Goal: Task Accomplishment & Management: Complete application form

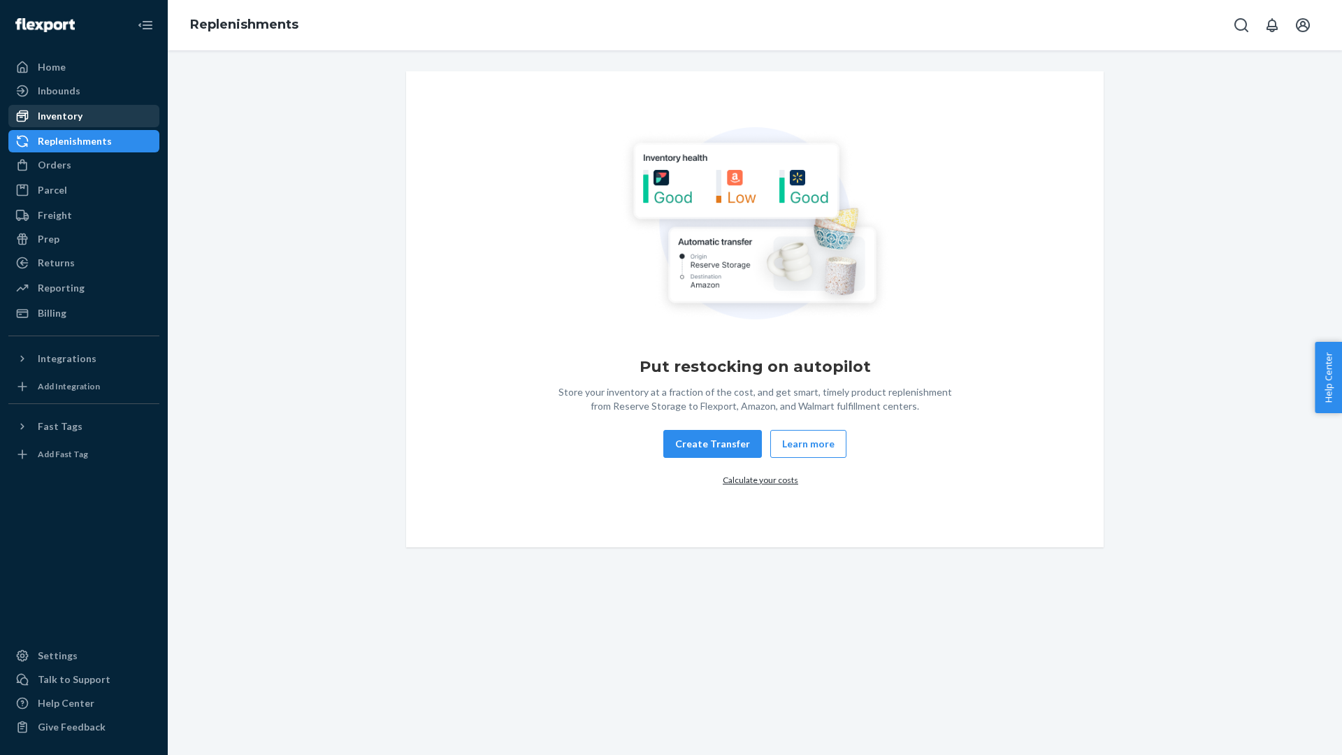
click at [106, 107] on div "Inventory" at bounding box center [84, 116] width 148 height 20
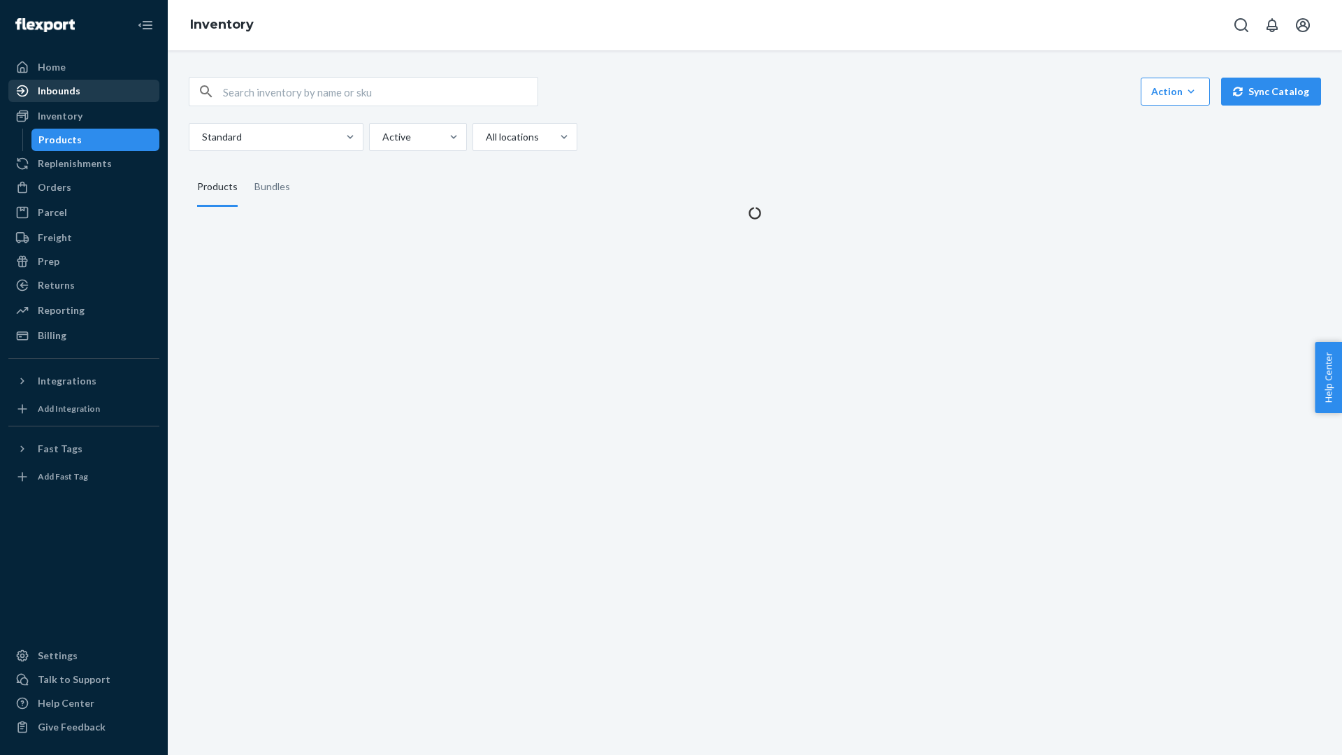
click at [78, 87] on div "Inbounds" at bounding box center [59, 91] width 43 height 14
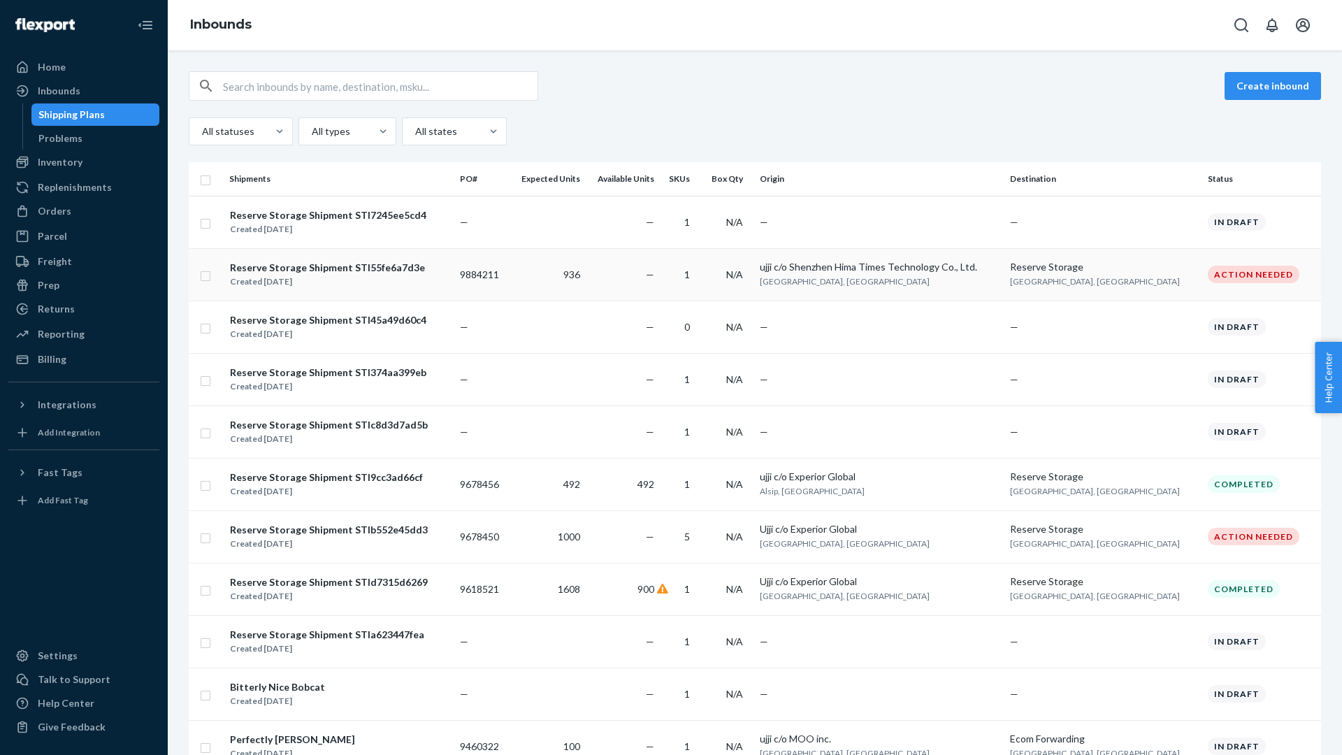
click at [347, 263] on div "Reserve Storage Shipment STI55fe6a7d3e" at bounding box center [327, 268] width 195 height 14
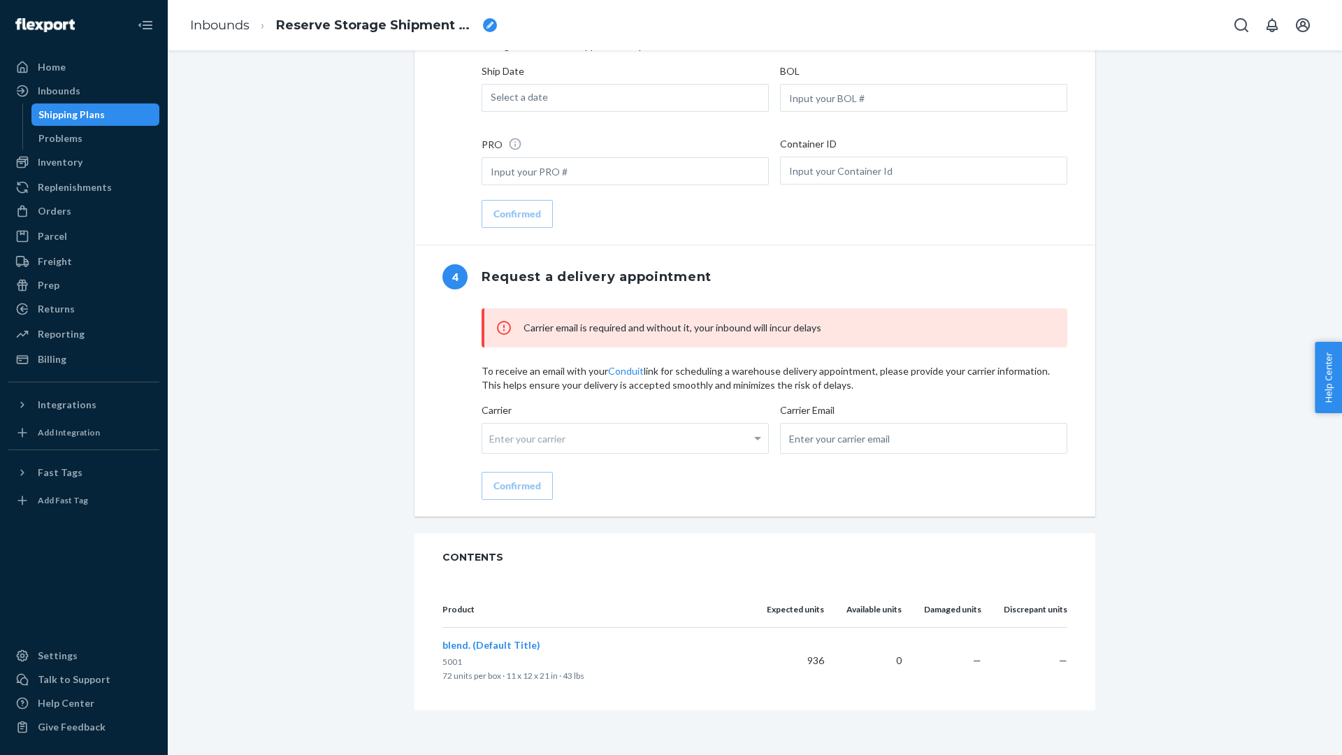
scroll to position [1256, 0]
drag, startPoint x: 452, startPoint y: 677, endPoint x: 547, endPoint y: 672, distance: 94.5
click at [547, 672] on p "72 units per box · 11 x 12 x 21 in · 43 lbs" at bounding box center [594, 676] width 302 height 14
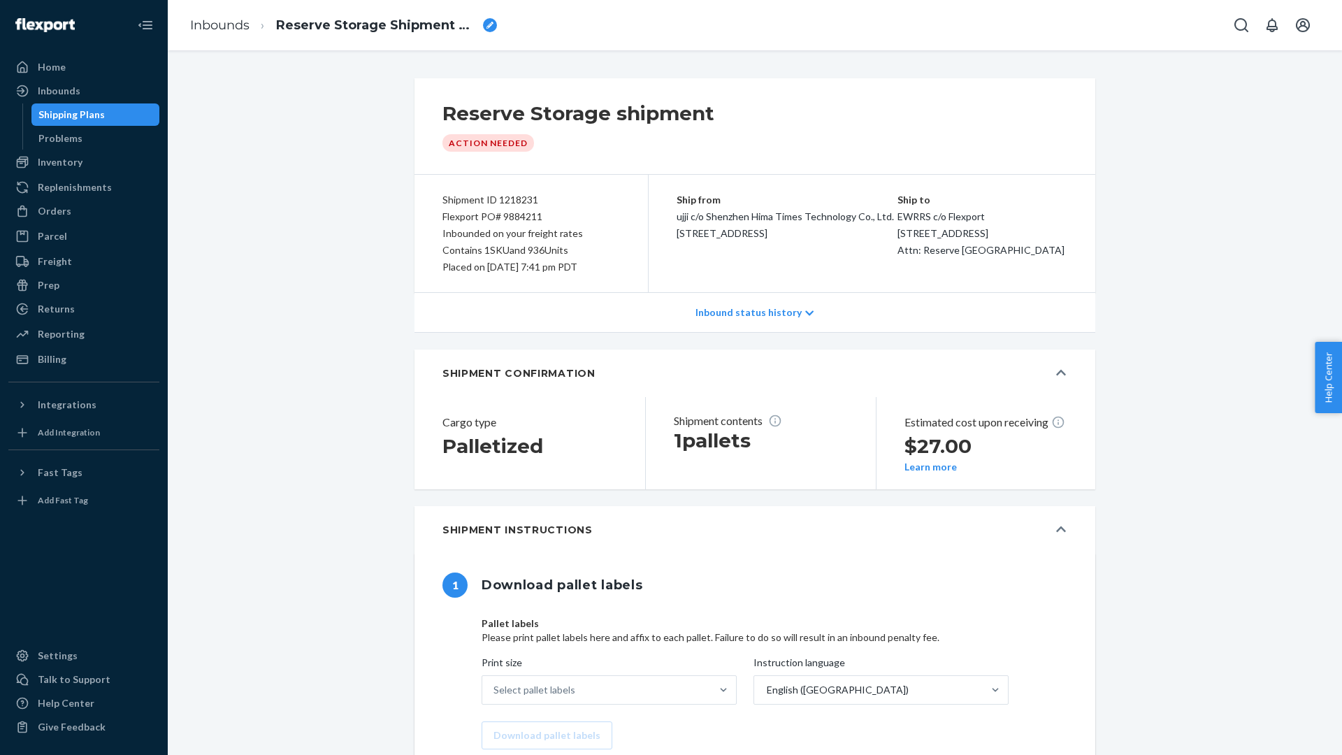
scroll to position [0, 0]
click at [754, 222] on div "Ship from ujji c/o Shenzhen Hima Times Technology Co., Ltd. 402, No.11, Jianshe…" at bounding box center [787, 217] width 221 height 50
drag, startPoint x: 824, startPoint y: 224, endPoint x: 833, endPoint y: 249, distance: 26.5
click at [833, 242] on div "Ship from ujji c/o Shenzhen Hima Times Technology Co., Ltd. 402, No.11, Jianshe…" at bounding box center [787, 217] width 221 height 50
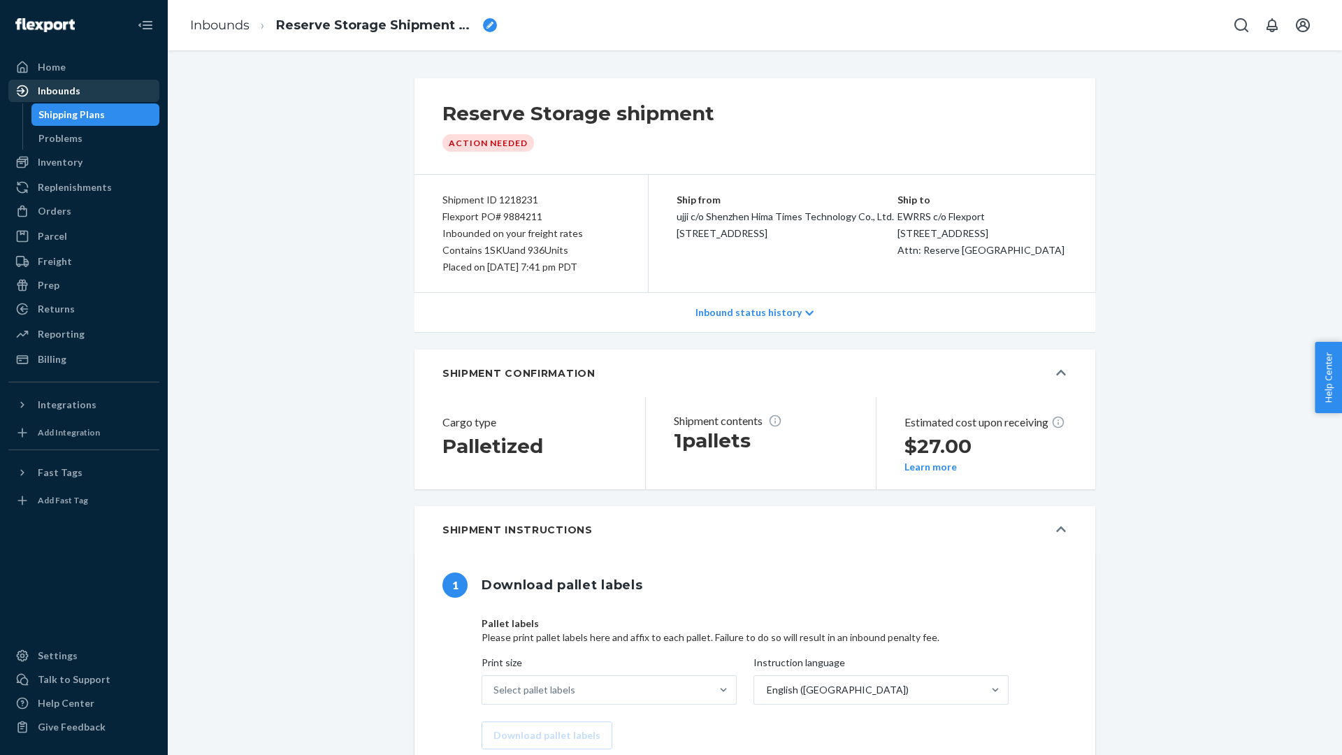
click at [58, 92] on div "Inbounds" at bounding box center [59, 91] width 43 height 14
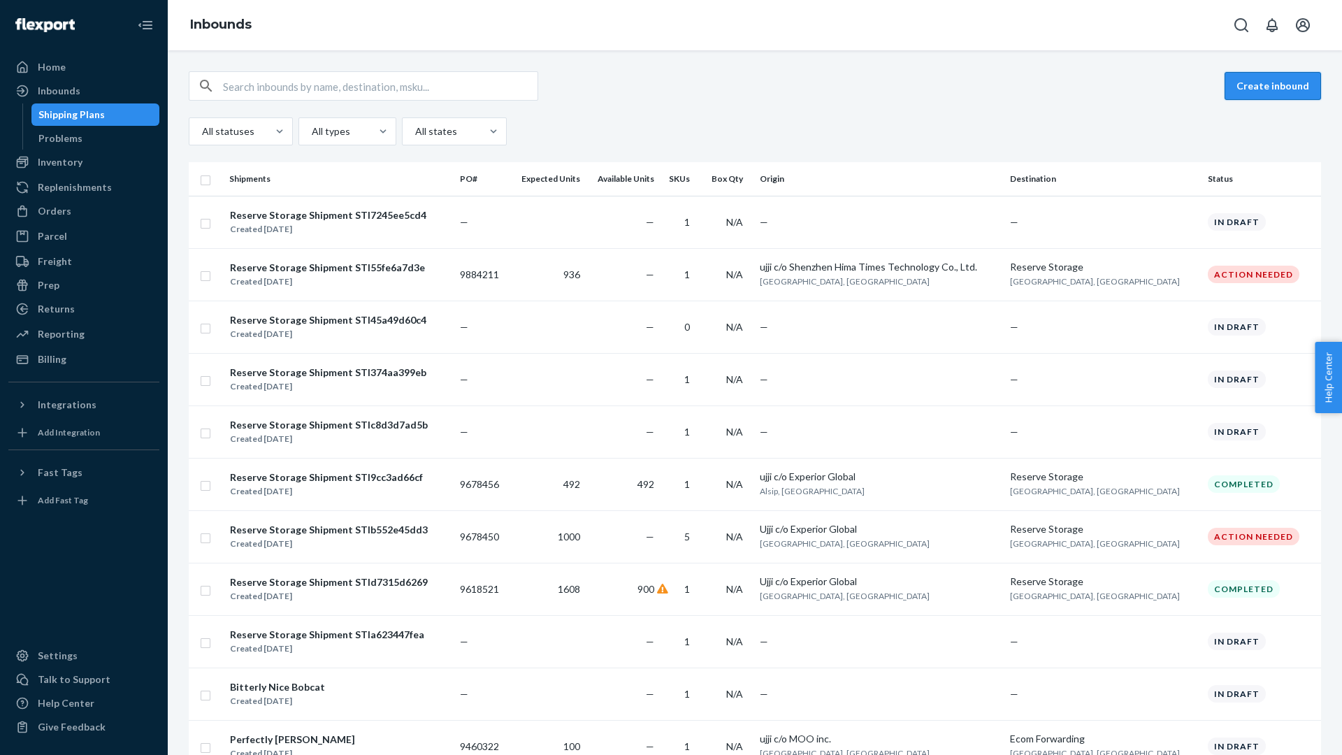
click at [1281, 85] on button "Create inbound" at bounding box center [1273, 86] width 96 height 28
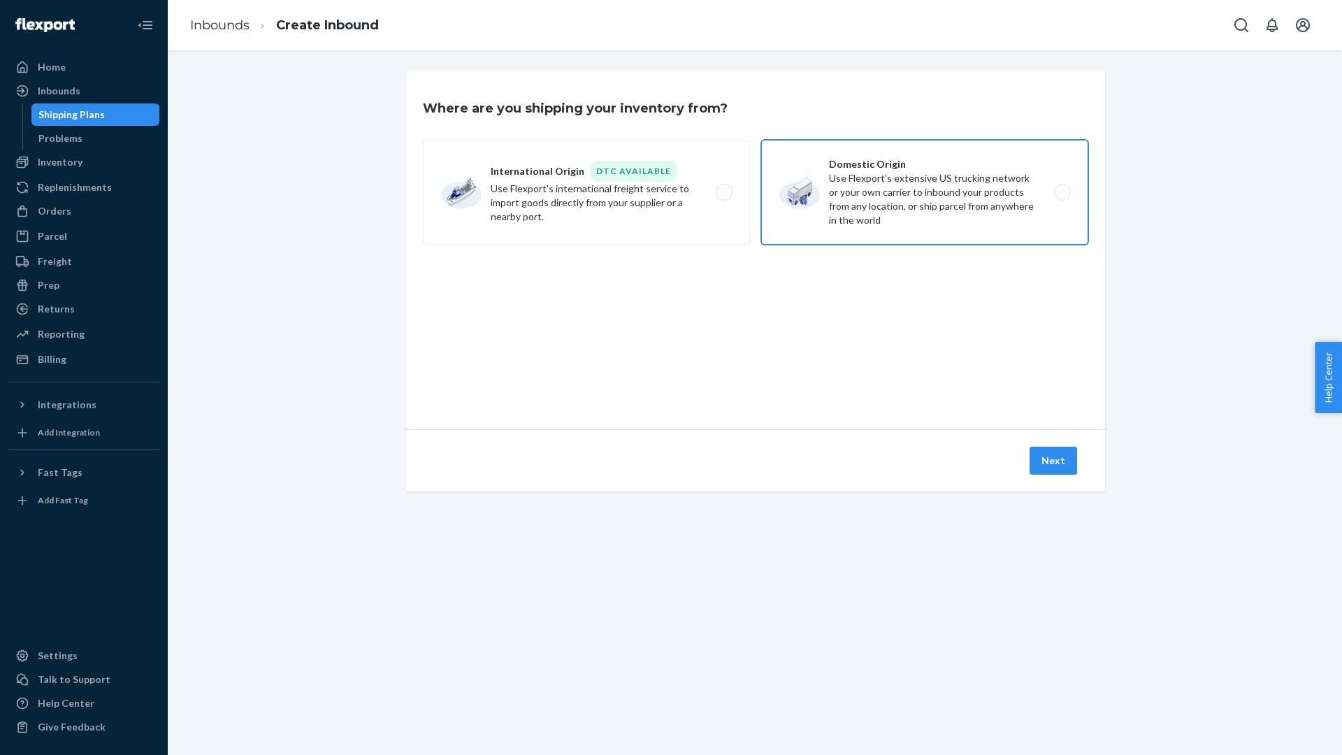
click at [962, 195] on label "Domestic Origin Use Flexport’s extensive US trucking network or your own carrie…" at bounding box center [924, 192] width 327 height 105
click at [1062, 195] on input "Domestic Origin Use Flexport’s extensive US trucking network or your own carrie…" at bounding box center [1066, 192] width 9 height 9
radio input "true"
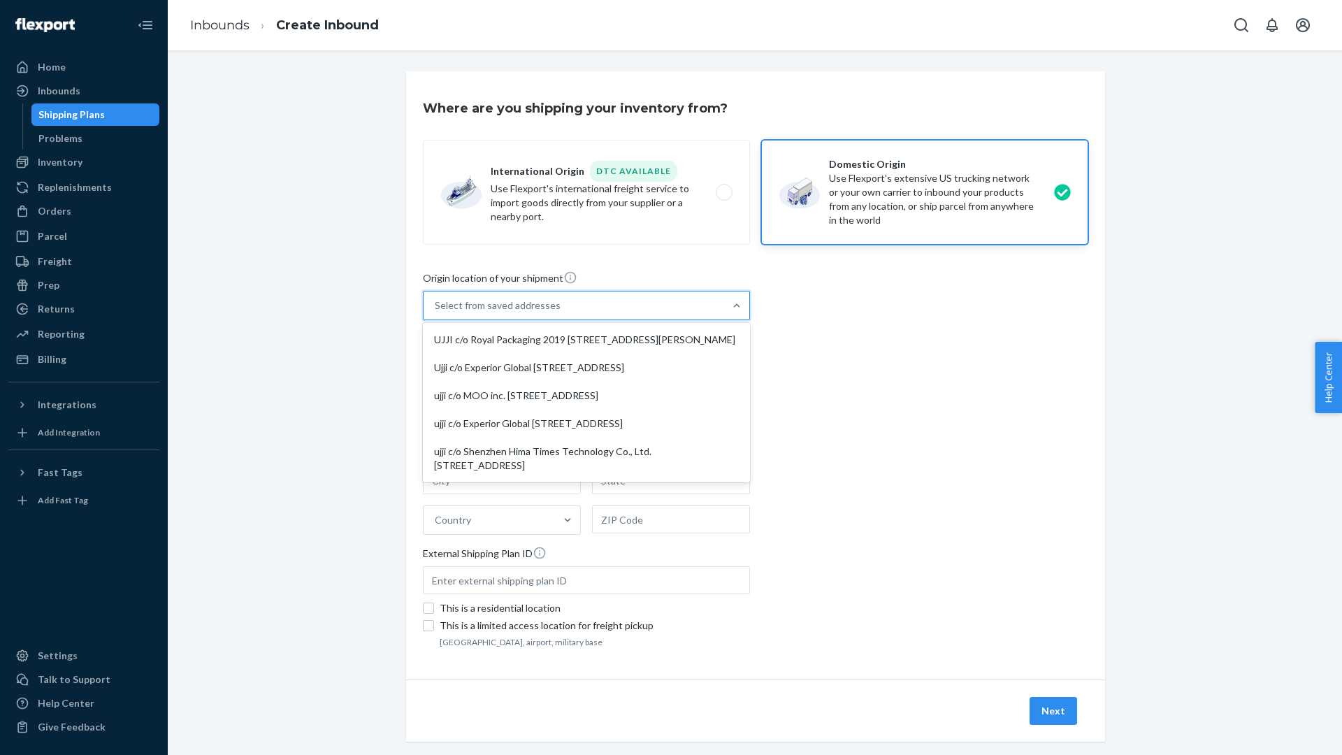
click at [489, 308] on div "Select from saved addresses" at bounding box center [498, 306] width 126 height 14
click at [436, 308] on input "option UJJI c/o Royal Packaging 2019 [STREET_ADDRESS][PERSON_NAME] focused, 1 o…" at bounding box center [435, 306] width 1 height 14
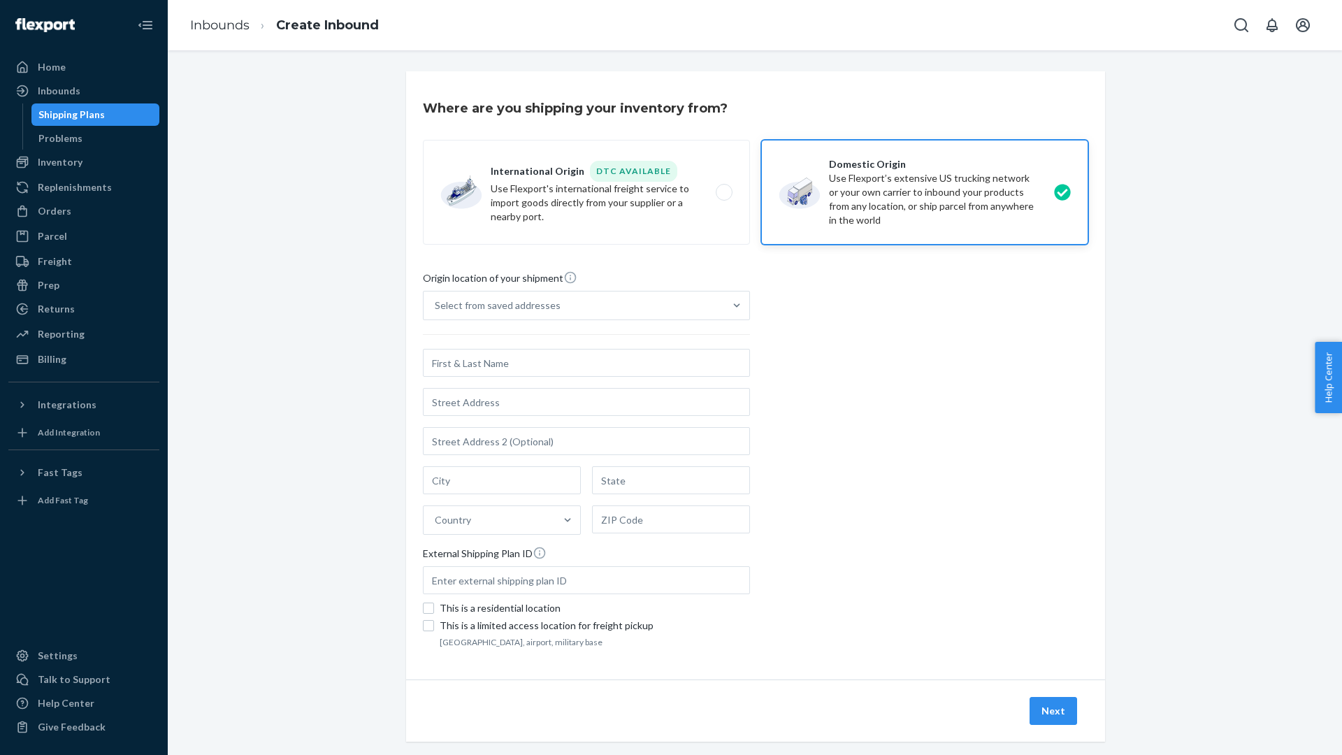
click at [914, 352] on div "Origin location of your shipment Select from saved addresses Country External S…" at bounding box center [756, 461] width 666 height 381
click at [583, 371] on input "text" at bounding box center [586, 363] width 327 height 28
paste input "P"
type input "ujji c/o Prime Bay Inc."
paste input "Pick-up address Name: Prime Bay Inc Address: [STREET_ADDRESS]"
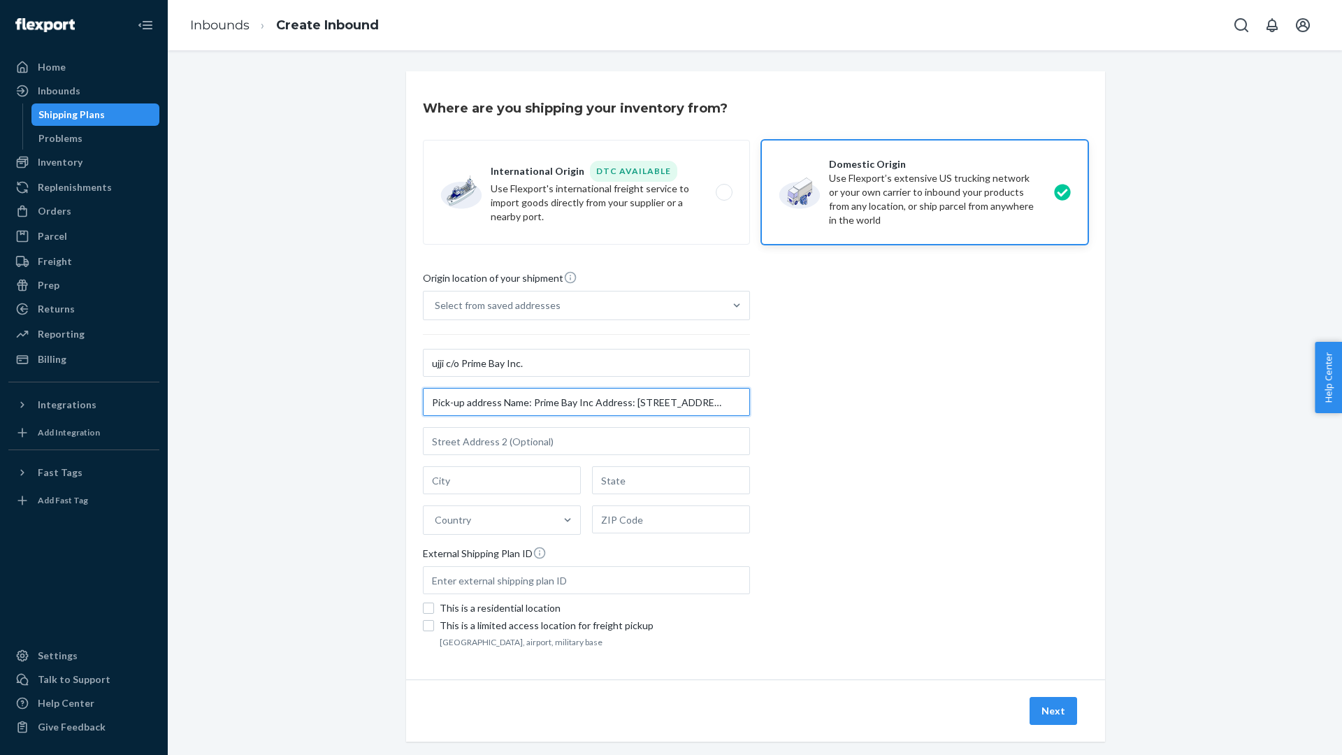
click at [488, 412] on input "Pick-up address Name: Prime Bay Inc Address: [STREET_ADDRESS]" at bounding box center [586, 402] width 327 height 28
drag, startPoint x: 478, startPoint y: 404, endPoint x: 347, endPoint y: 405, distance: 130.7
click at [347, 405] on div "Where are you shipping your inventory from? International Origin DTC Available …" at bounding box center [755, 423] width 1154 height 704
click at [521, 401] on input "[STREET_ADDRESS]" at bounding box center [586, 402] width 327 height 28
drag, startPoint x: 513, startPoint y: 404, endPoint x: 657, endPoint y: 408, distance: 144.1
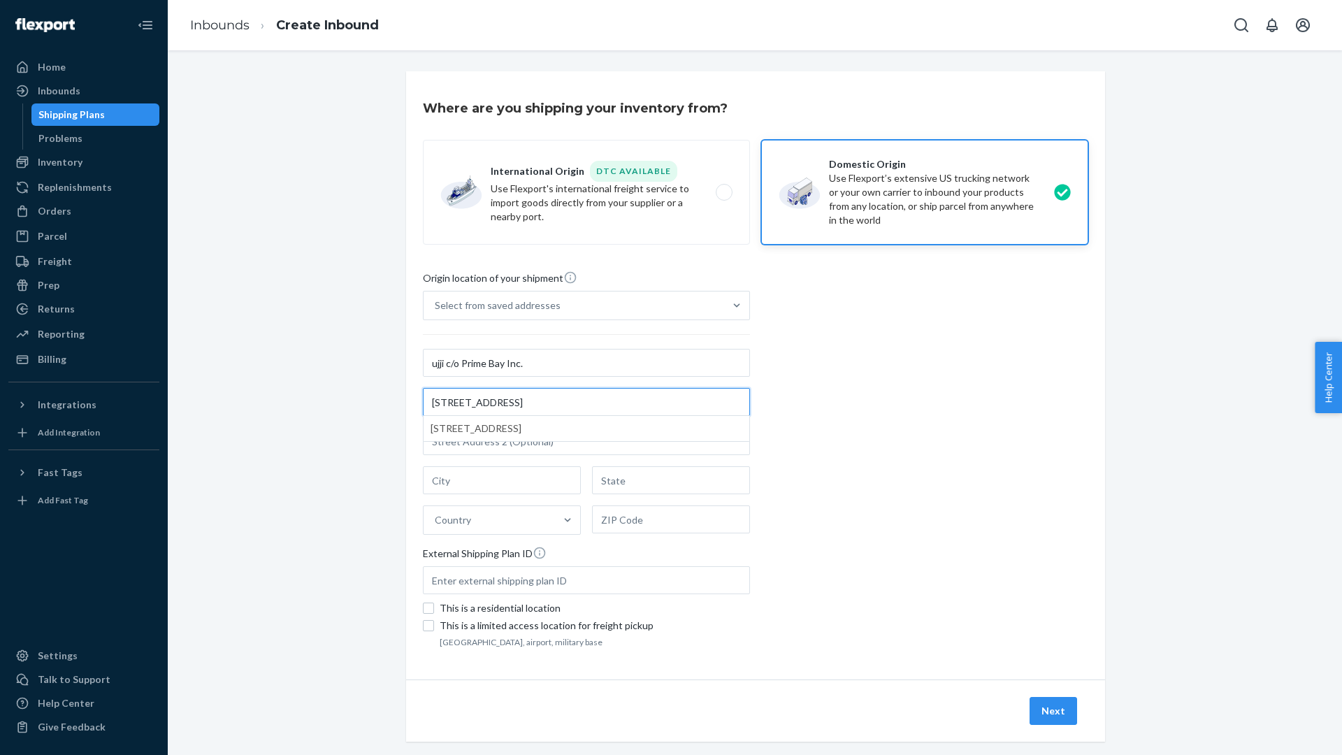
click at [657, 408] on input "[STREET_ADDRESS]" at bounding box center [586, 402] width 327 height 28
type input "[STREET_ADDRESS]"
type input "Chino"
type input "CA"
type input "91708"
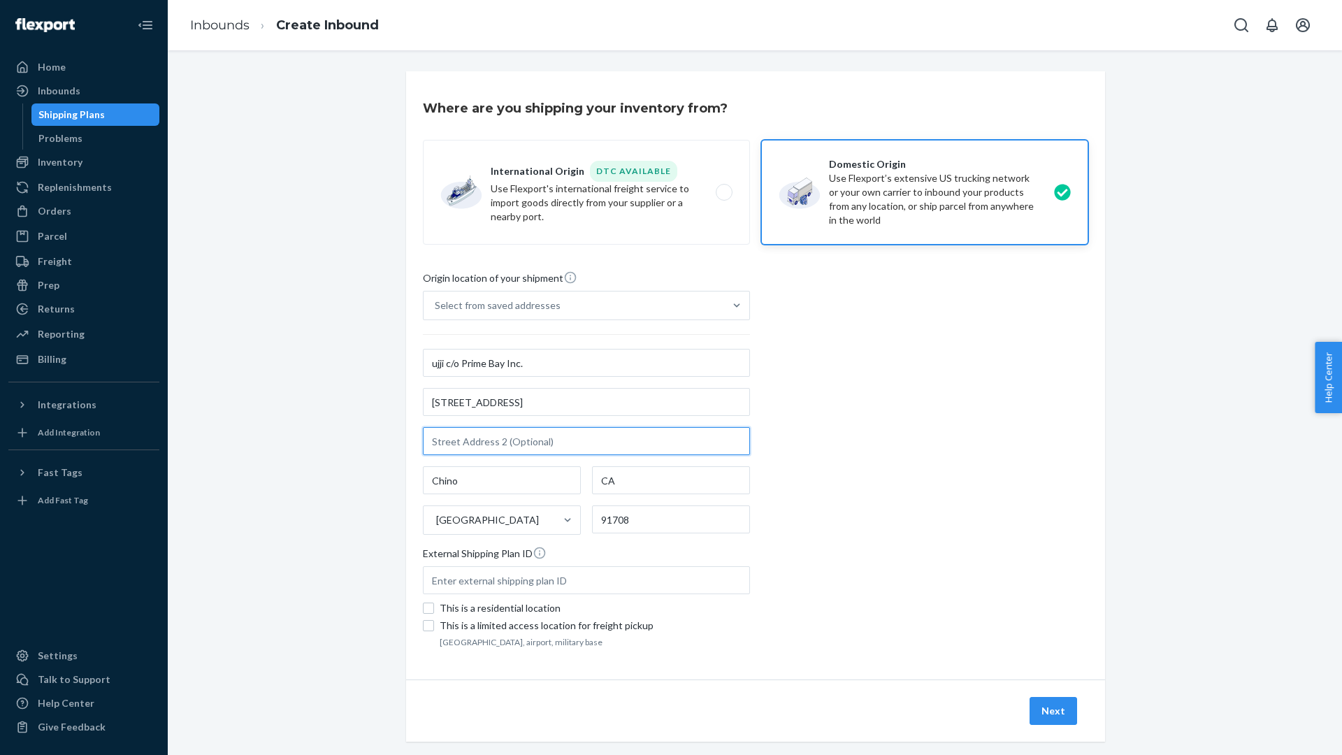
scroll to position [1, 0]
click at [1065, 714] on button "Next" at bounding box center [1054, 710] width 48 height 28
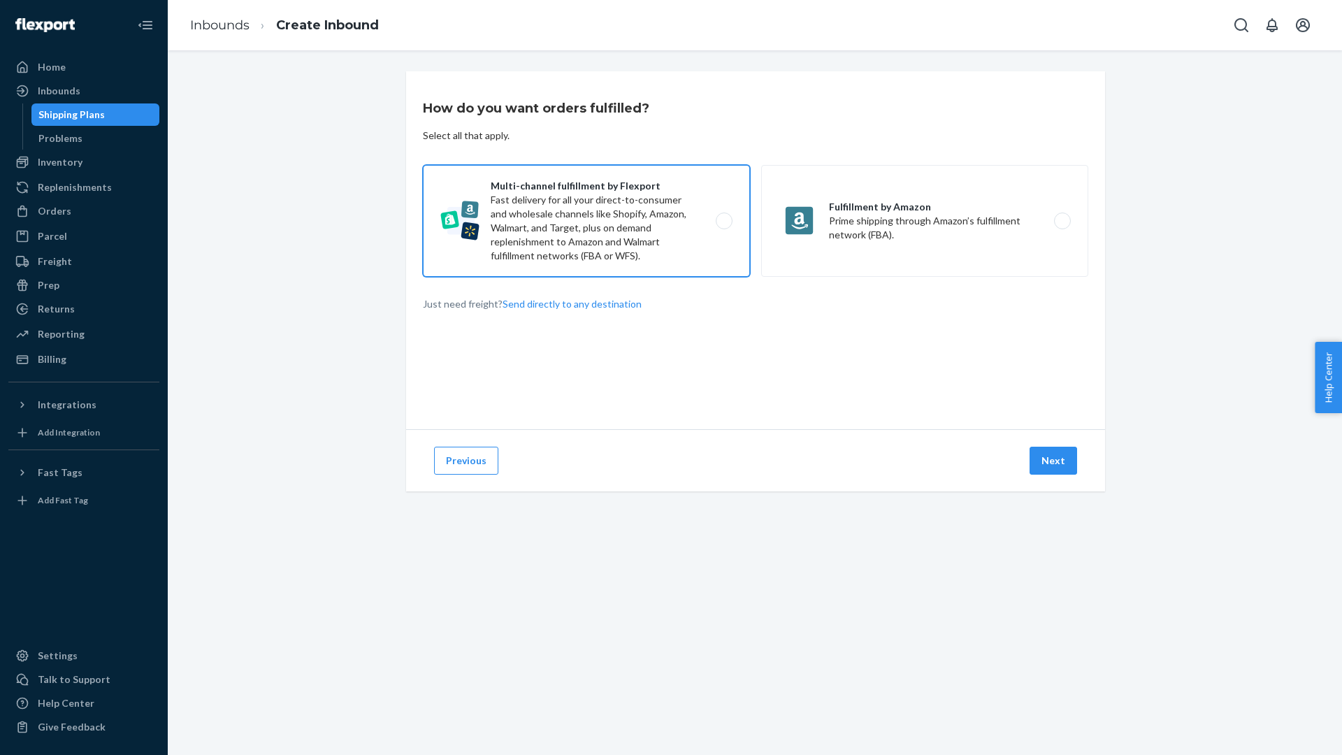
click at [597, 233] on label "Multi-channel fulfillment by Flexport Fast delivery for all your direct-to-cons…" at bounding box center [586, 221] width 327 height 112
click at [724, 226] on input "Multi-channel fulfillment by Flexport Fast delivery for all your direct-to-cons…" at bounding box center [728, 221] width 9 height 9
radio input "true"
click at [1059, 459] on button "Next" at bounding box center [1054, 461] width 48 height 28
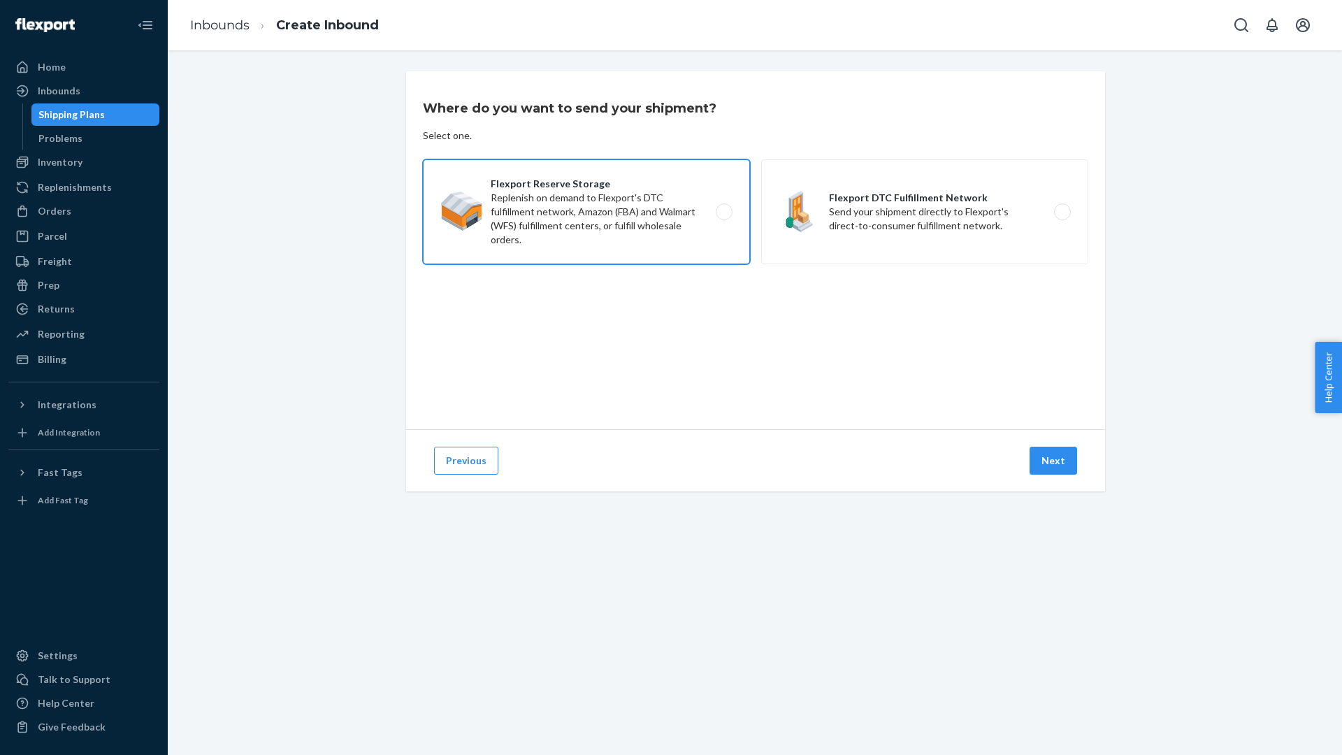
click at [576, 212] on label "Flexport Reserve Storage Replenish on demand to Flexport's DTC fulfillment netw…" at bounding box center [586, 211] width 327 height 105
click at [724, 212] on input "Flexport Reserve Storage Replenish on demand to Flexport's DTC fulfillment netw…" at bounding box center [728, 212] width 9 height 9
radio input "true"
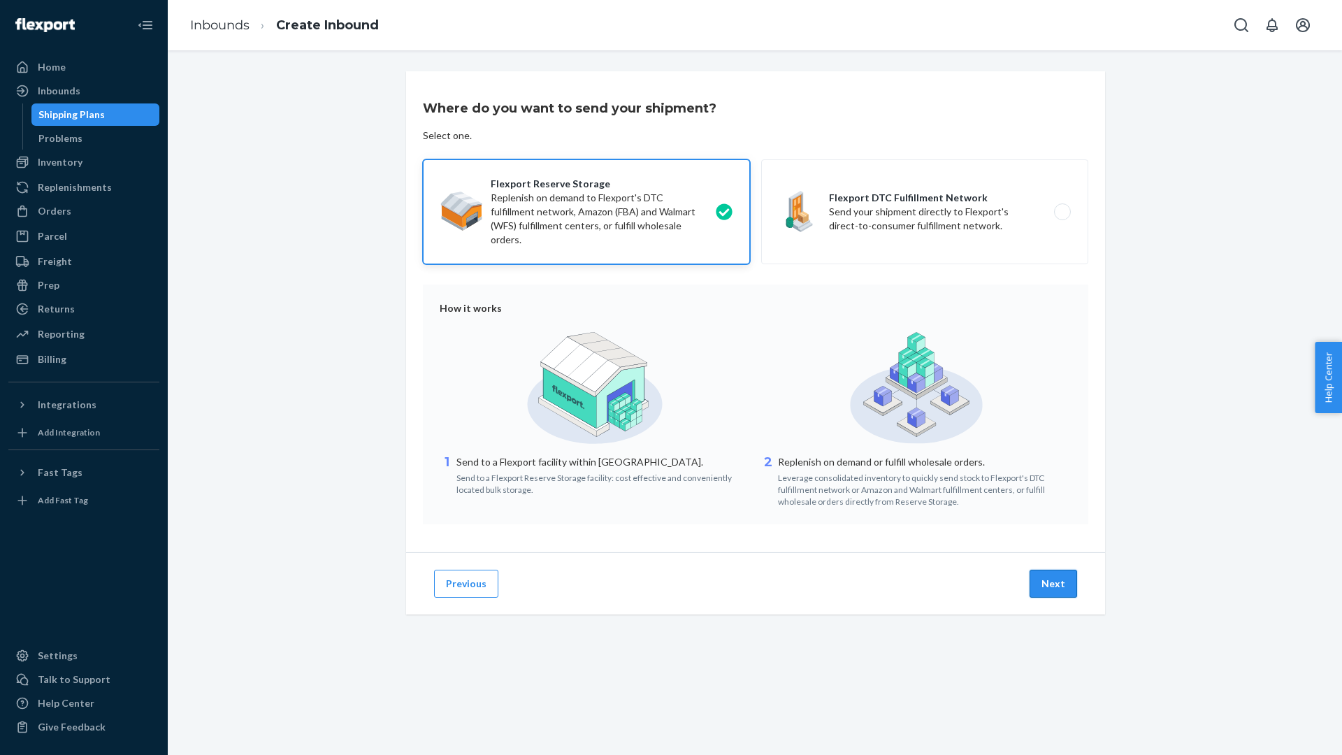
click at [1068, 587] on button "Next" at bounding box center [1054, 584] width 48 height 28
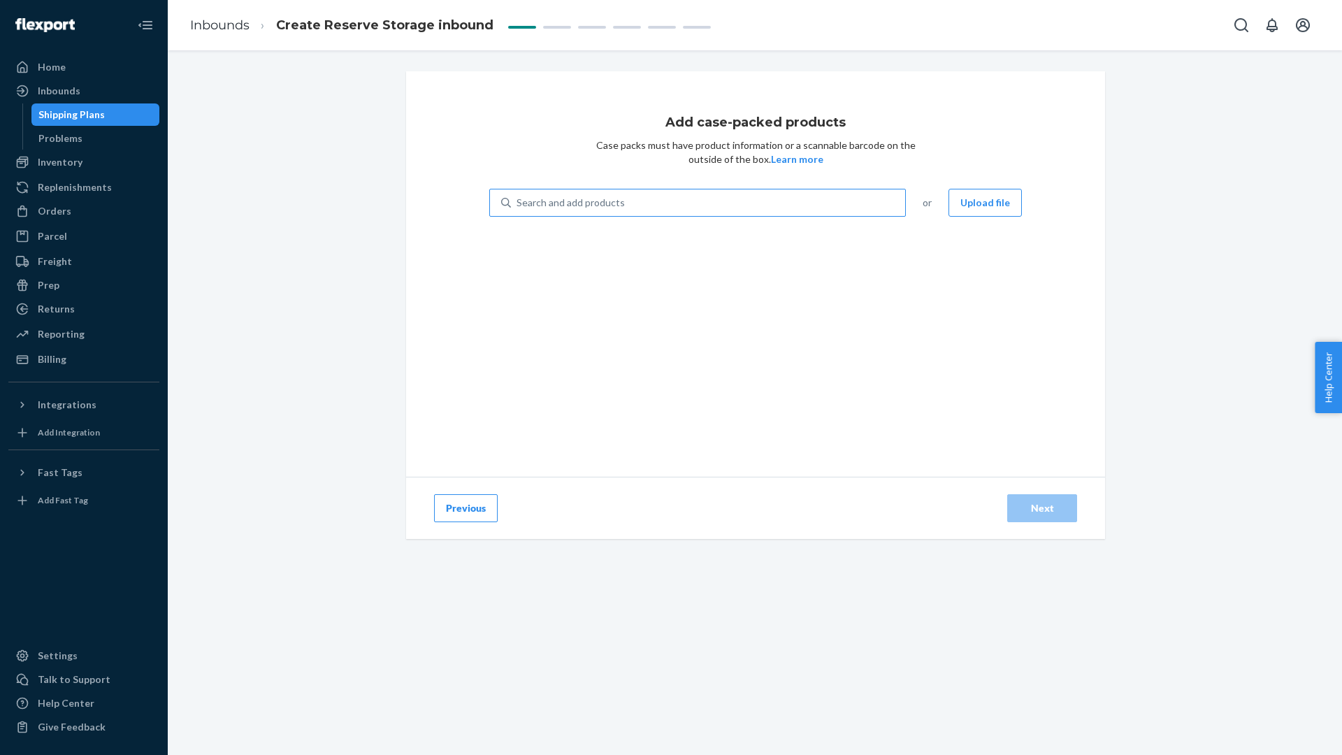
click at [617, 214] on div "Search and add products or Upload file" at bounding box center [755, 211] width 533 height 45
click at [602, 200] on div "Search and add products" at bounding box center [571, 203] width 108 height 14
click at [518, 200] on input "0 results available. Use Up and Down to choose options, press Enter to select t…" at bounding box center [517, 203] width 1 height 14
type input "n"
type input "bl"
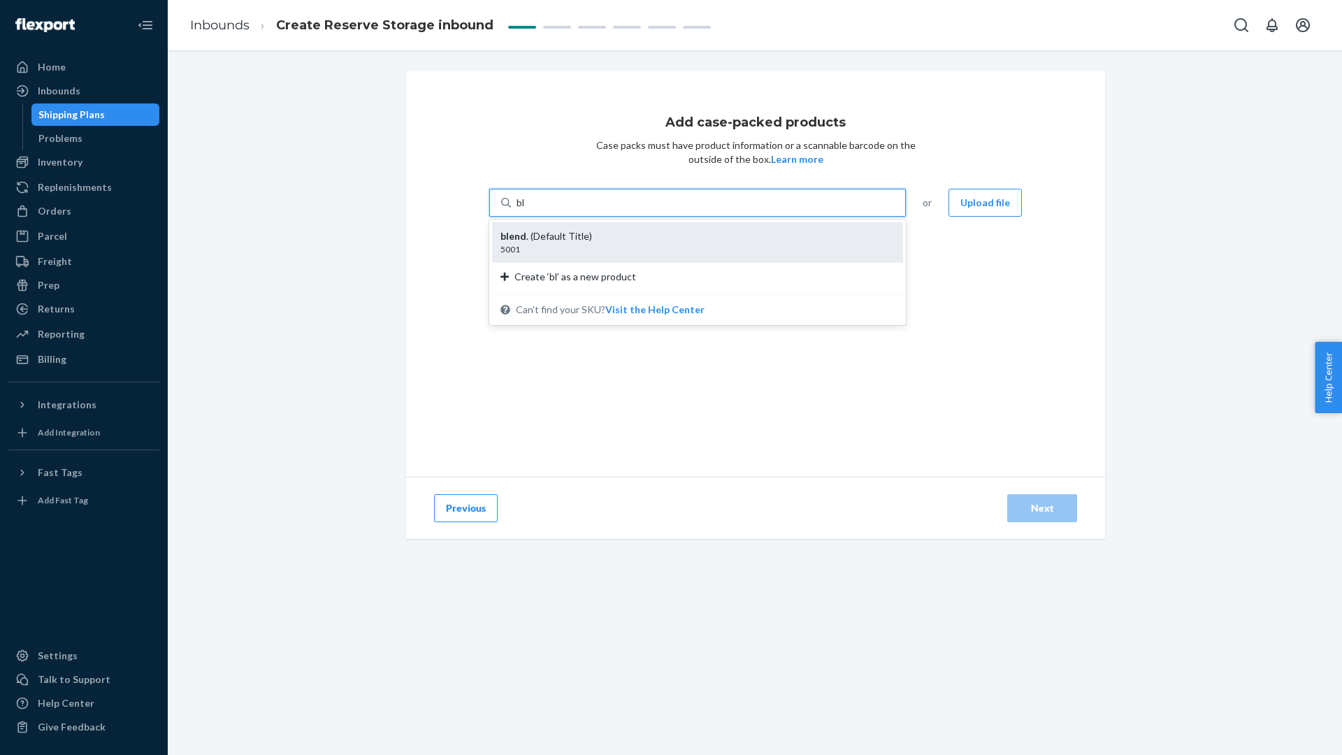
click at [570, 247] on div "5001" at bounding box center [692, 249] width 383 height 12
click at [526, 210] on input "bl" at bounding box center [521, 203] width 9 height 14
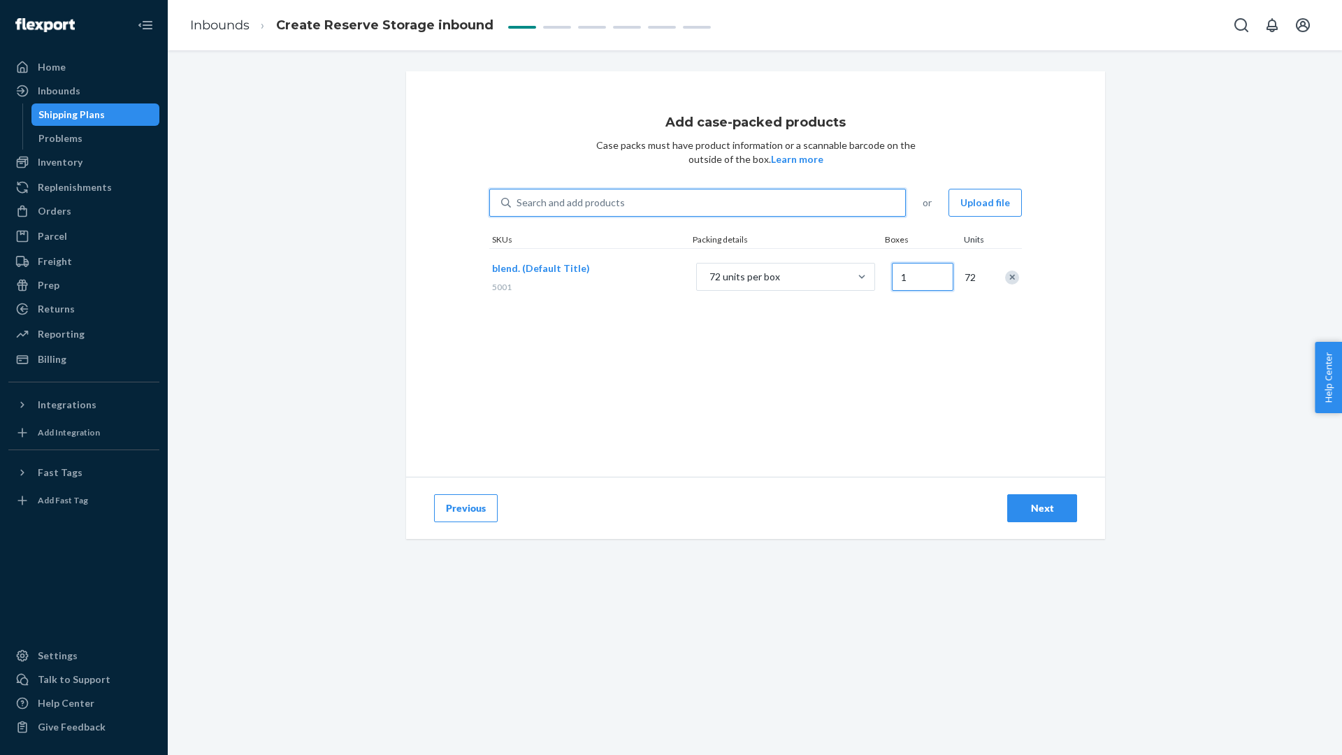
click at [924, 281] on input "1" at bounding box center [923, 277] width 62 height 28
type input "13"
click at [886, 383] on div "Add case-packed products Case packs must have product information or a scannabl…" at bounding box center [755, 273] width 699 height 405
click at [1054, 516] on button "Next" at bounding box center [1042, 508] width 70 height 28
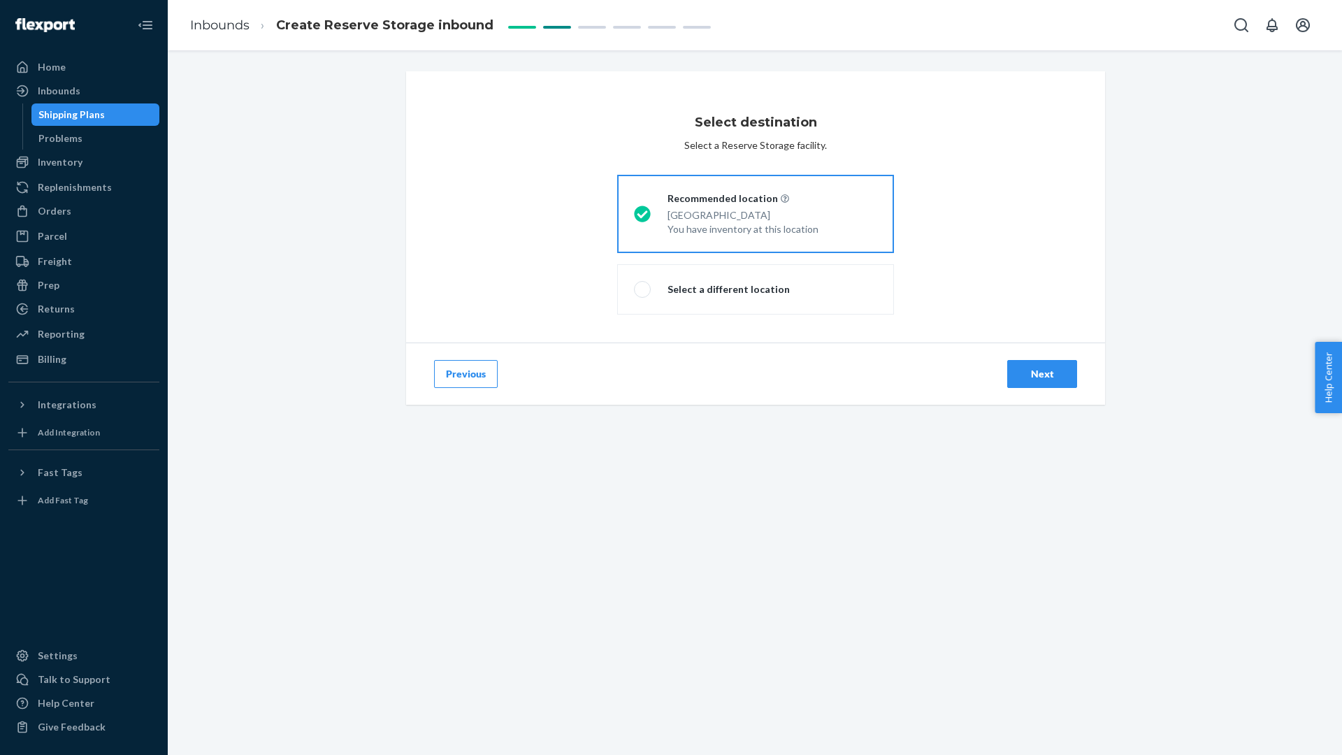
click at [1054, 379] on div "Next" at bounding box center [1042, 374] width 46 height 14
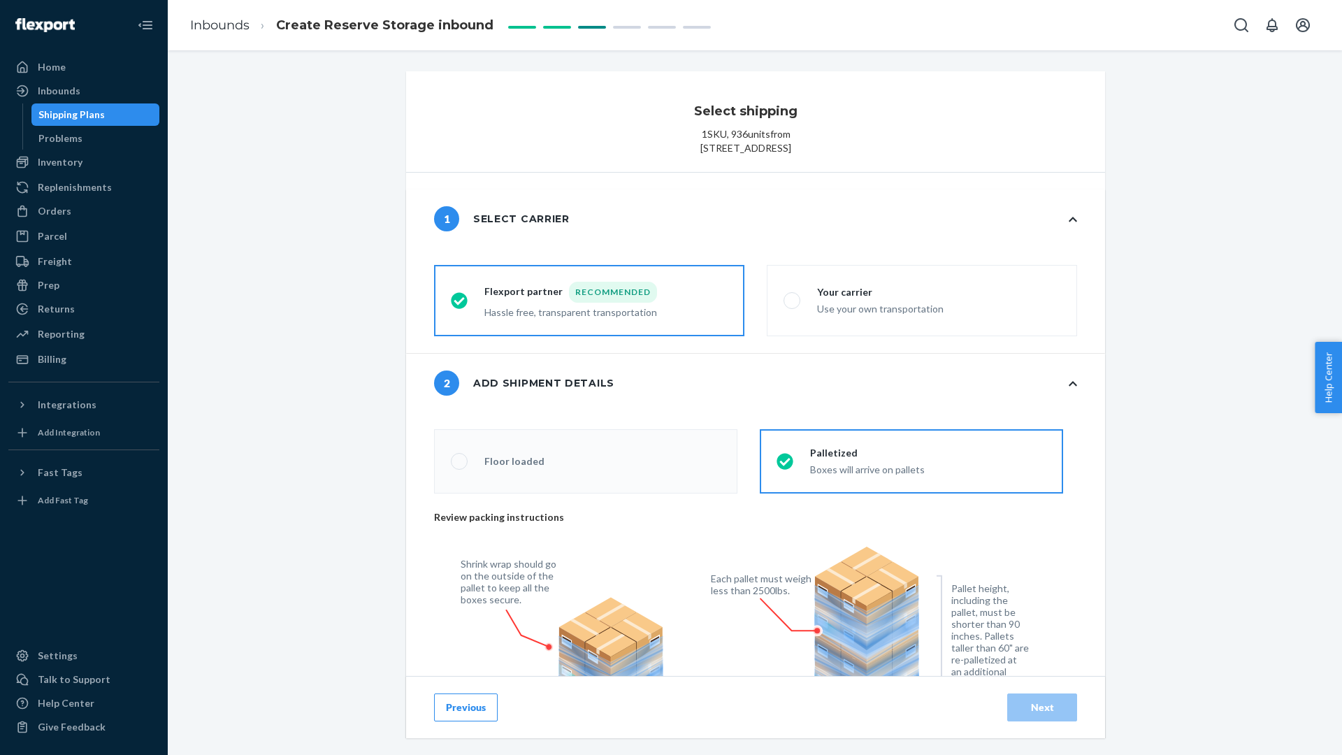
radio input "false"
type input "1"
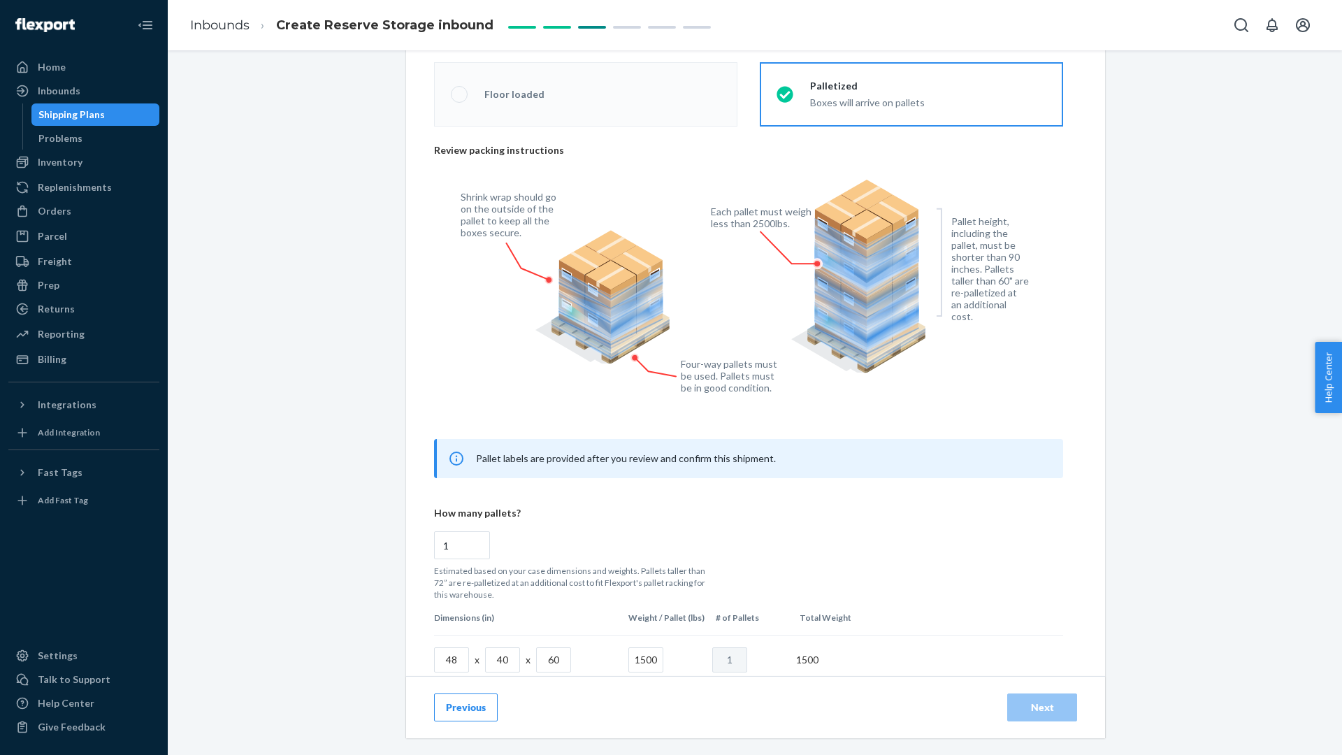
scroll to position [396, 0]
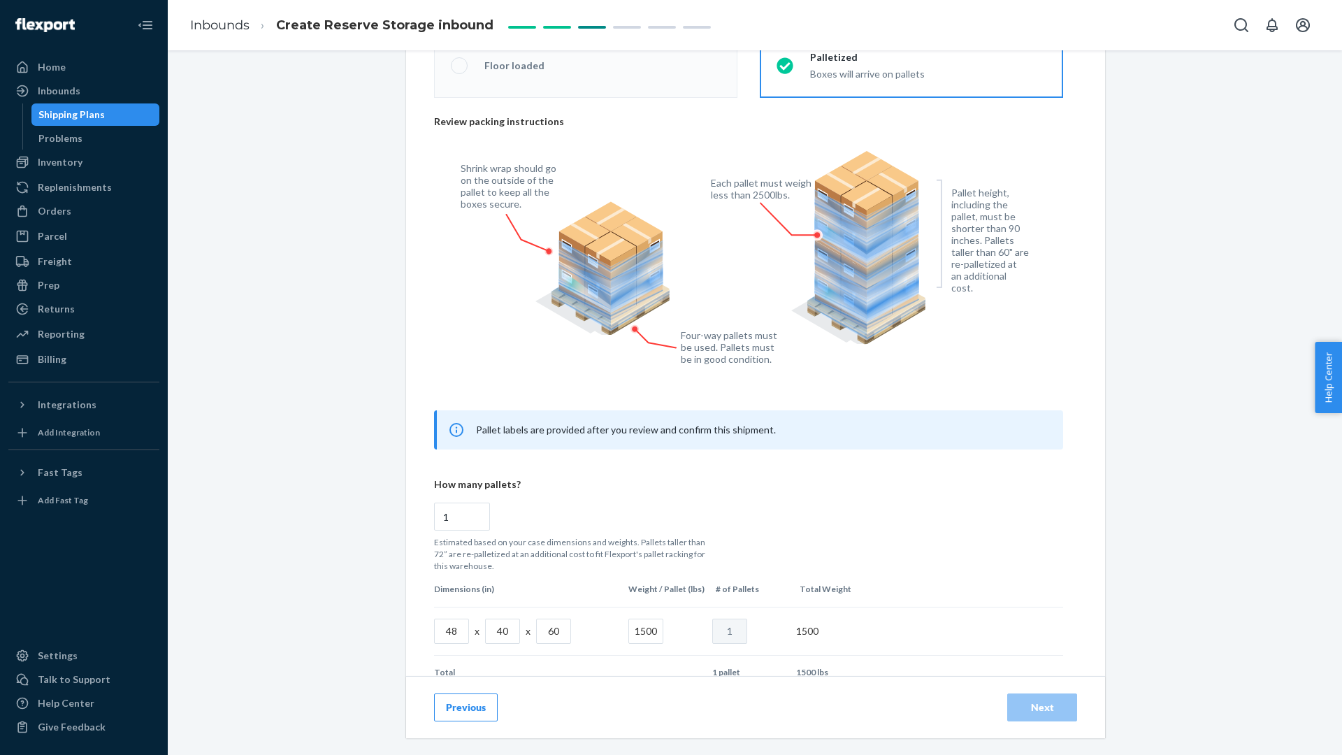
click at [652, 644] on input "1500" at bounding box center [645, 631] width 35 height 25
click at [647, 644] on input "1500" at bounding box center [645, 631] width 35 height 25
radio input "false"
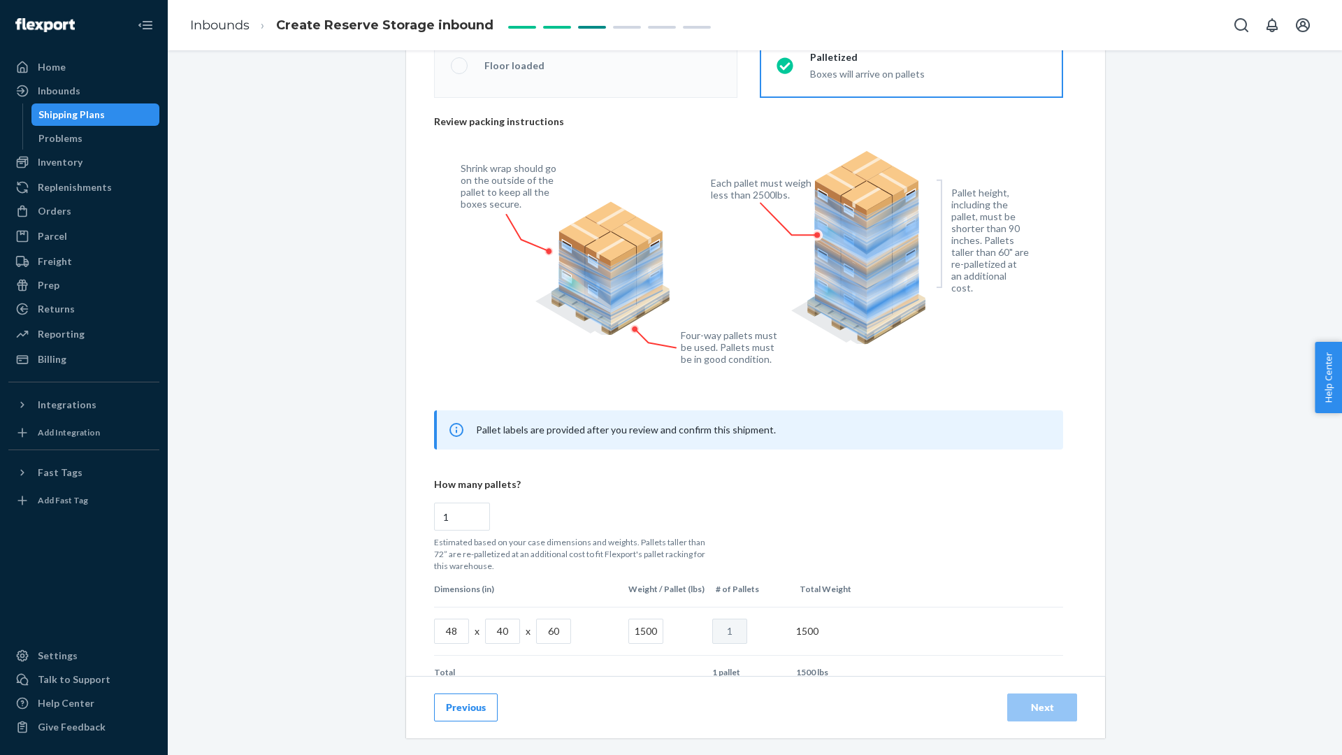
type input "6"
radio input "false"
type input "62"
radio input "false"
type input "625"
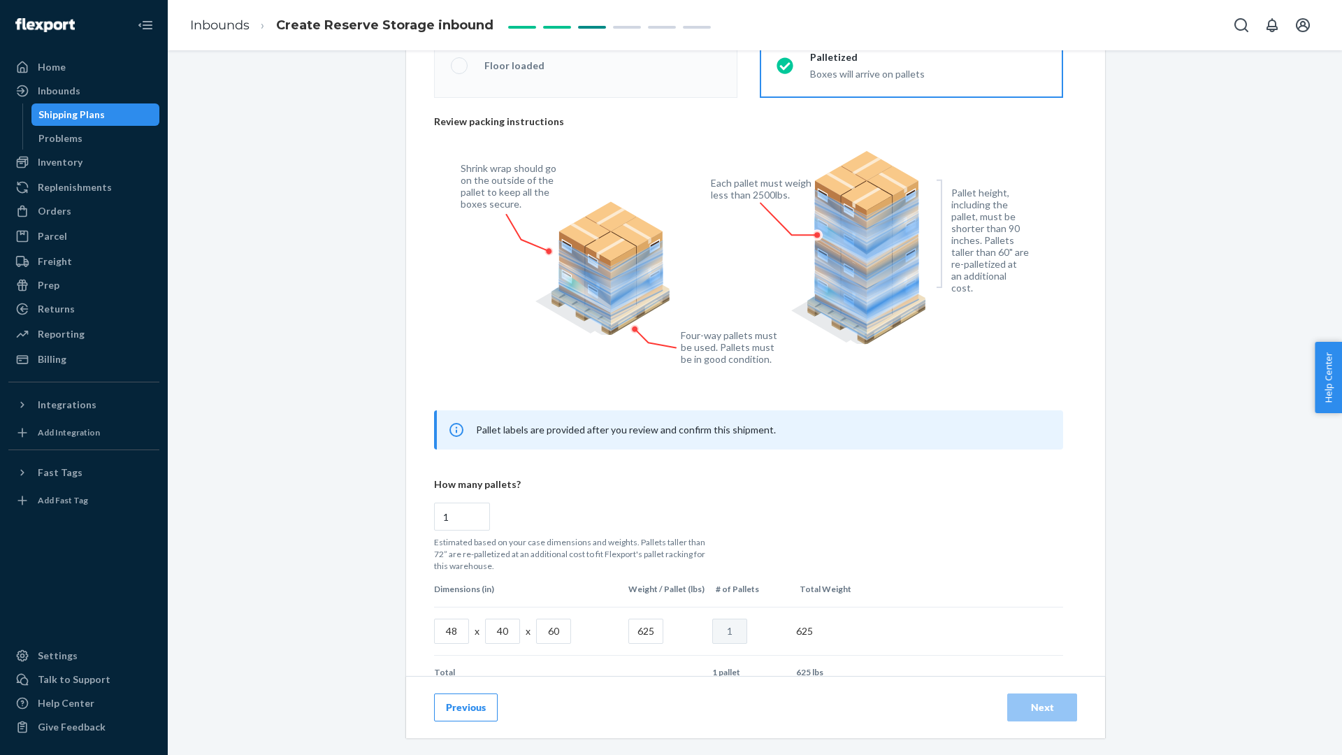
radio input "false"
type input "62"
radio input "false"
type input "6"
radio input "false"
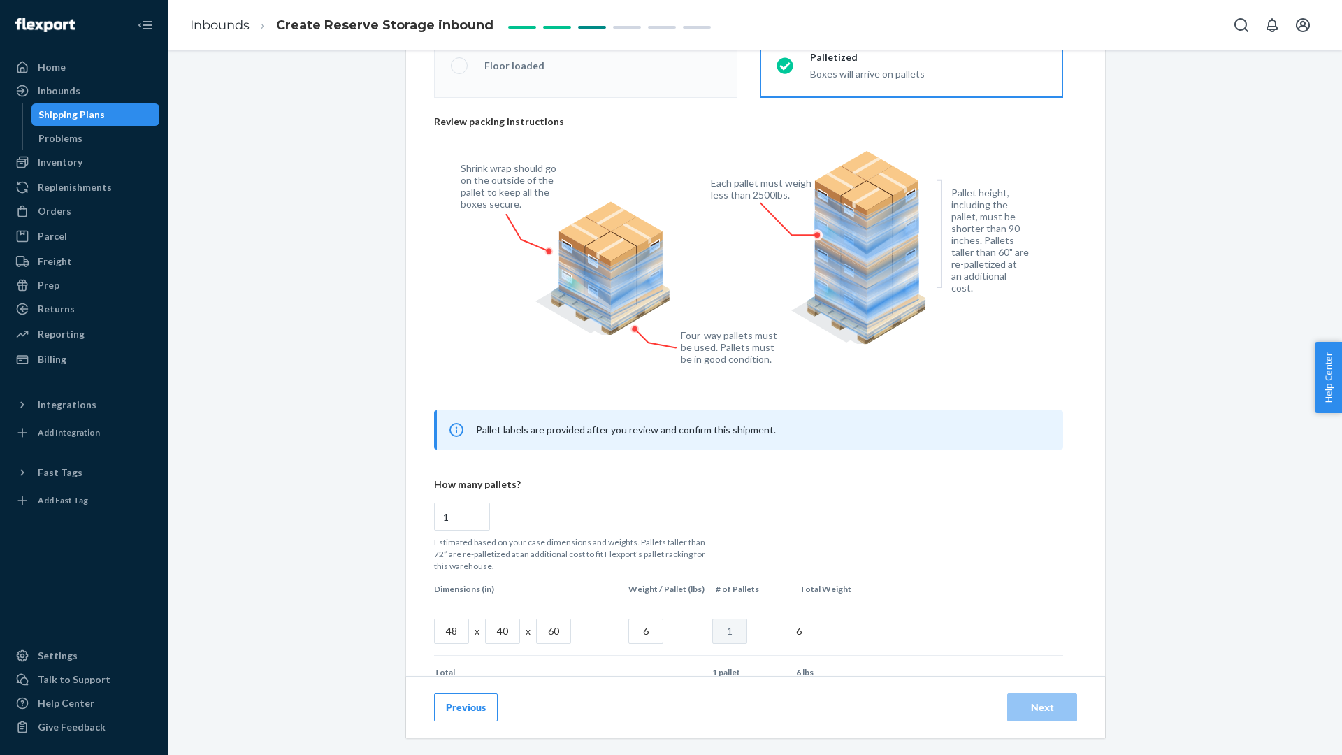
type input "60"
radio input "false"
type input "600"
click at [1179, 553] on div "Select shipping 1 SKU , 936 units from [STREET_ADDRESS] 1 Select carrier cargoT…" at bounding box center [755, 262] width 1154 height 1172
click at [548, 644] on input "60" at bounding box center [553, 631] width 35 height 25
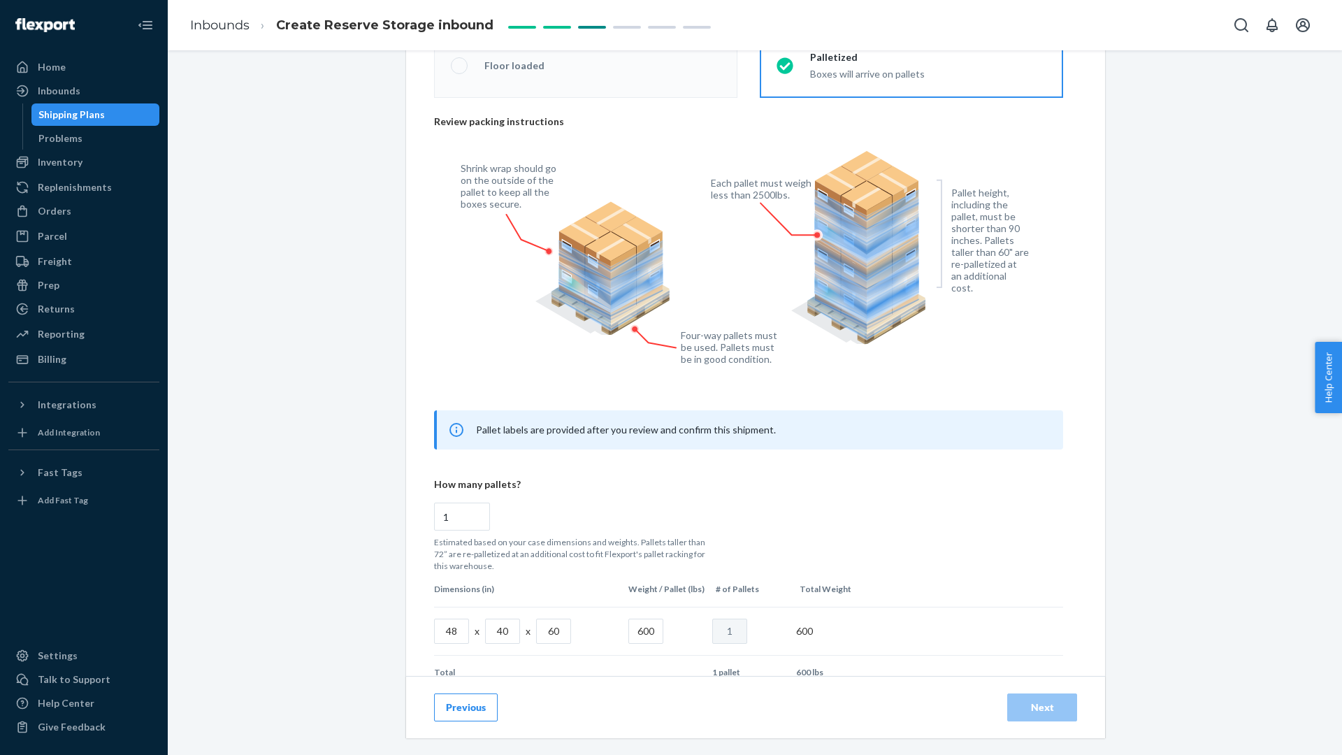
click at [548, 644] on input "60" at bounding box center [553, 631] width 35 height 25
radio input "false"
type input "4"
radio input "false"
type input "48"
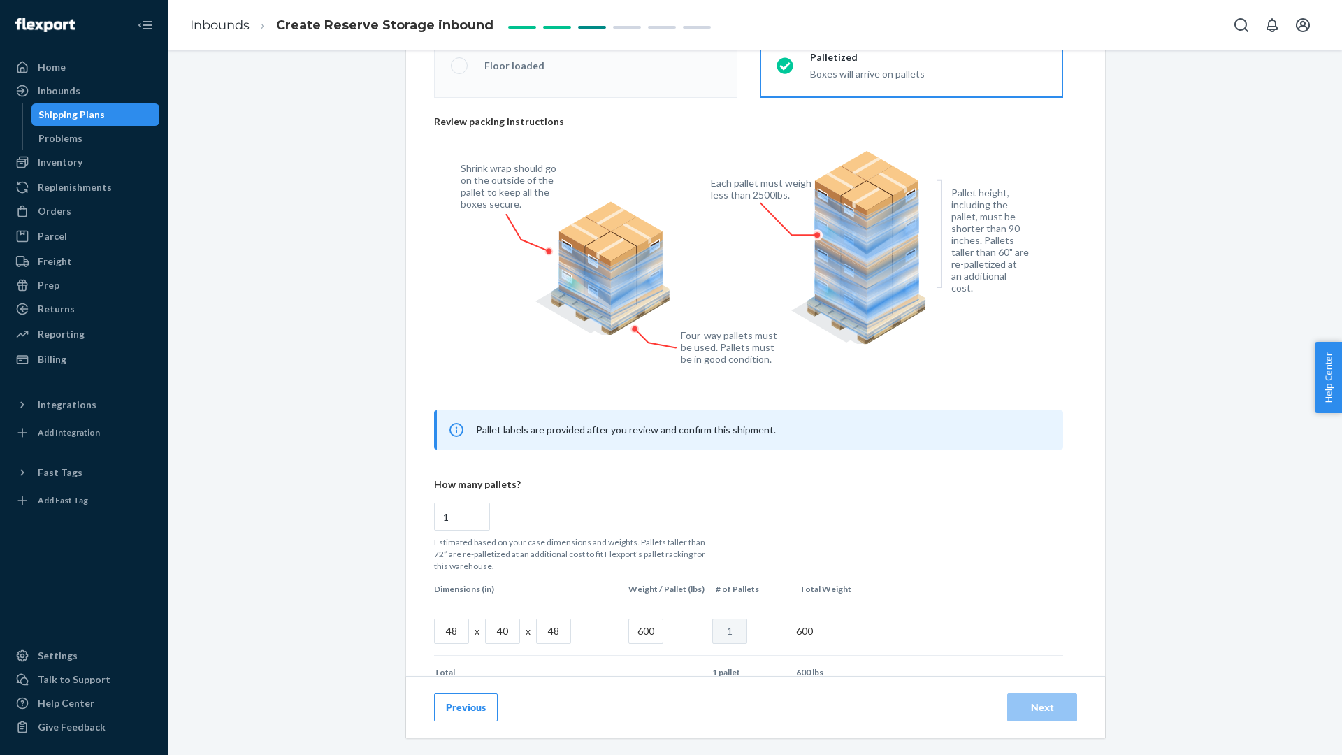
click at [861, 680] on div "Previous Next" at bounding box center [755, 707] width 699 height 62
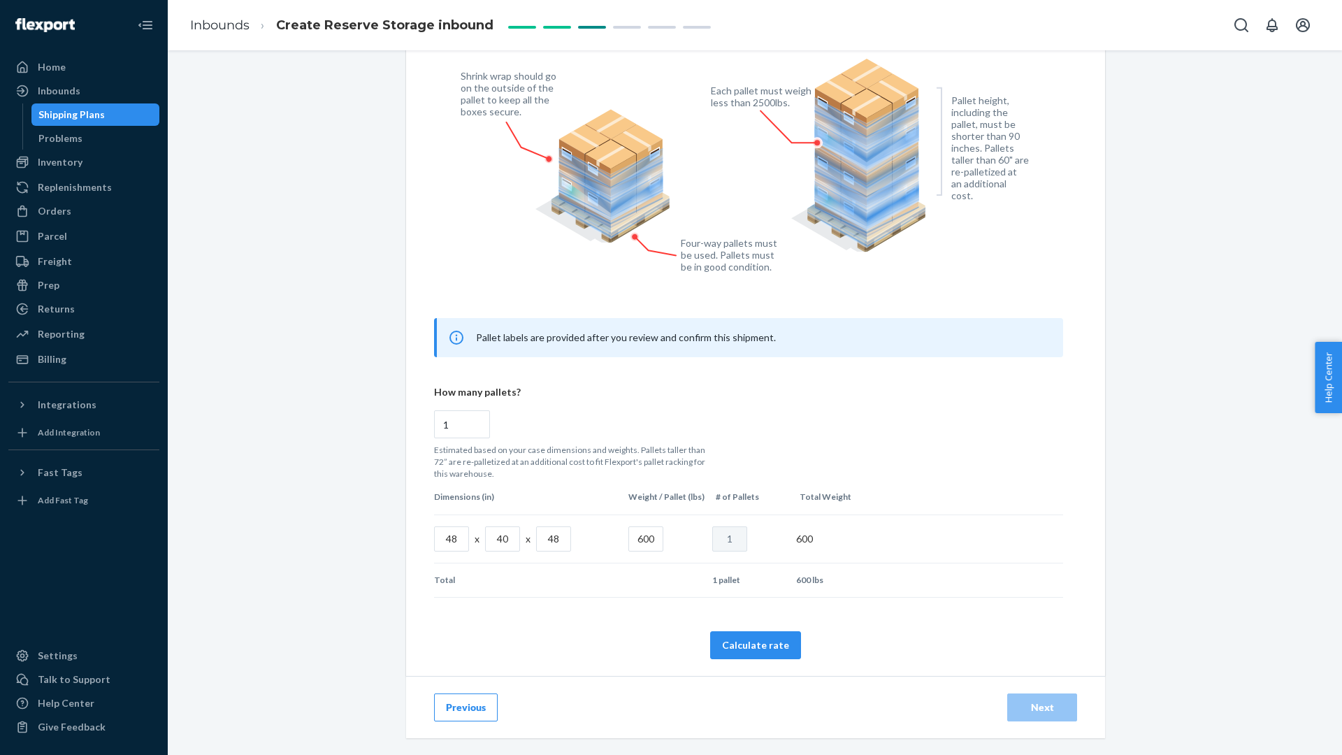
scroll to position [501, 0]
click at [754, 647] on button "Calculate rate" at bounding box center [755, 645] width 91 height 28
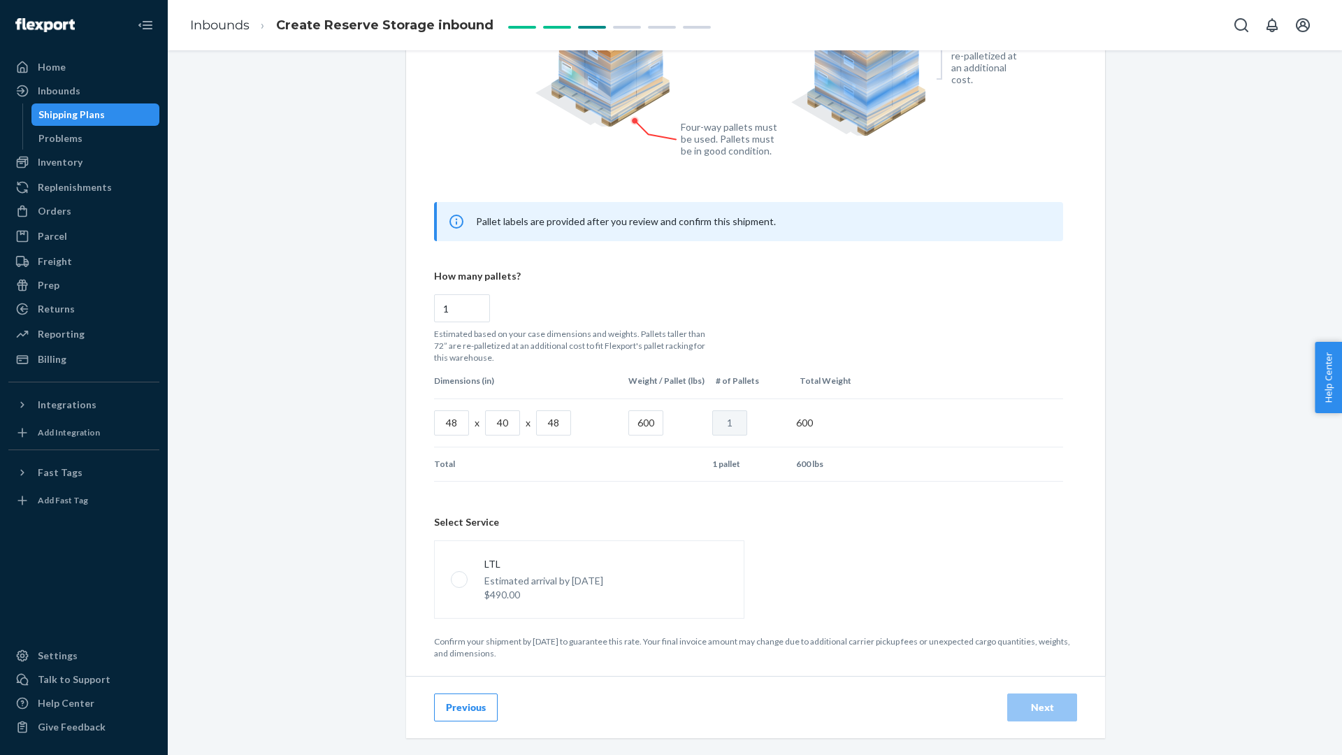
scroll to position [617, 0]
click at [640, 421] on input "600" at bounding box center [645, 422] width 35 height 25
radio input "false"
type input "5"
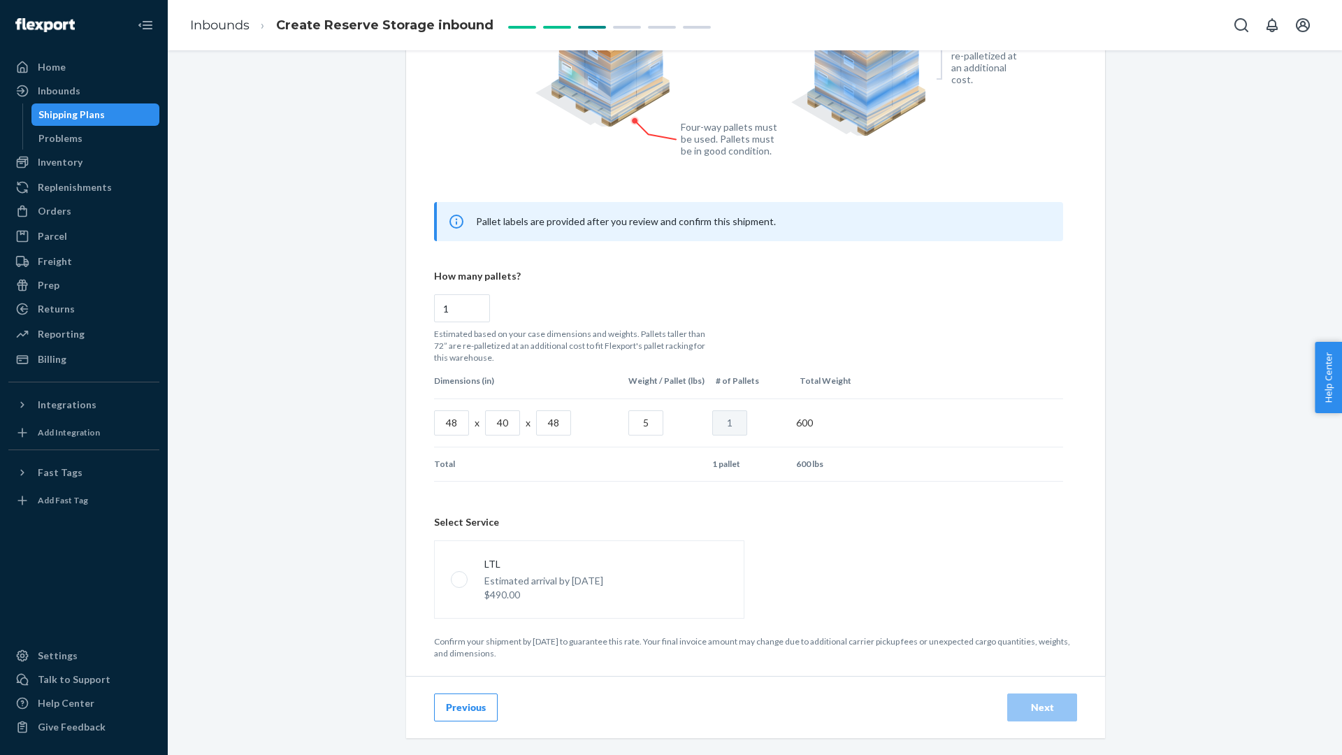
radio input "false"
type input "55"
radio input "false"
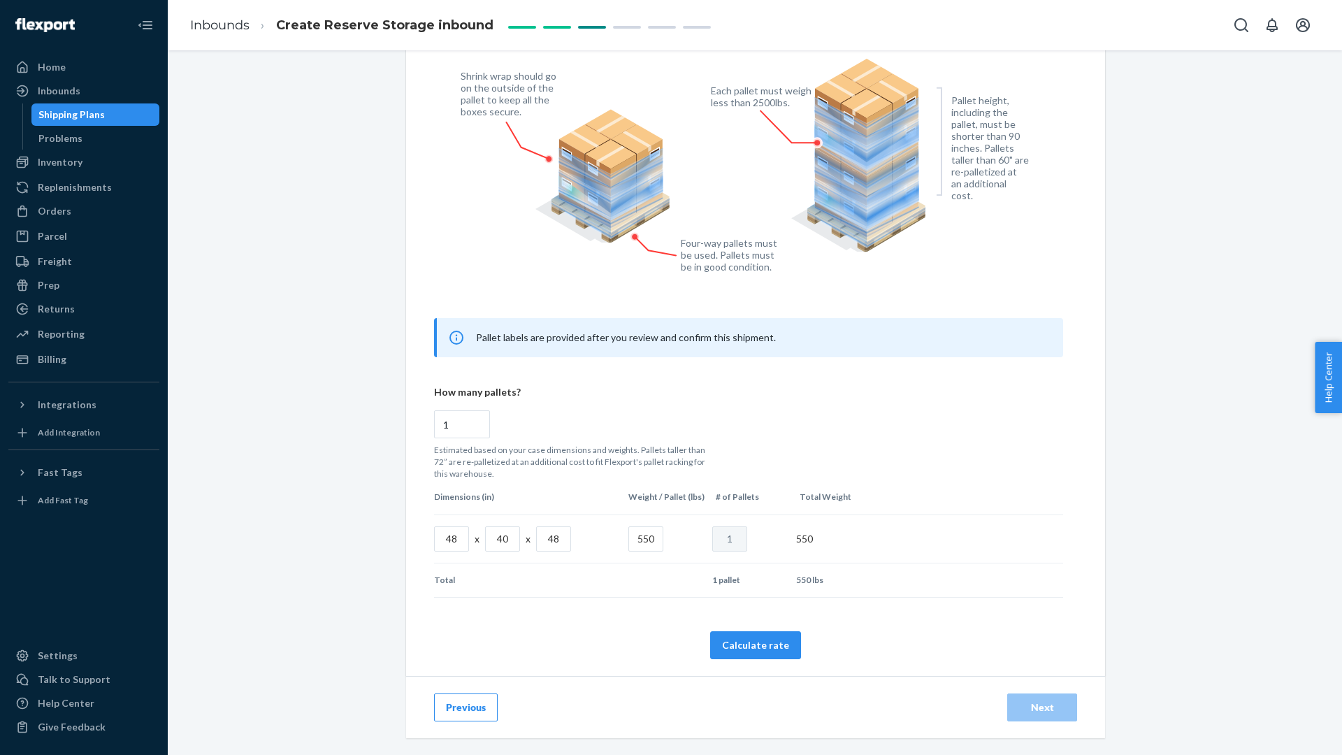
scroll to position [501, 0]
type input "550"
click at [566, 537] on input "48" at bounding box center [553, 538] width 35 height 25
radio input "false"
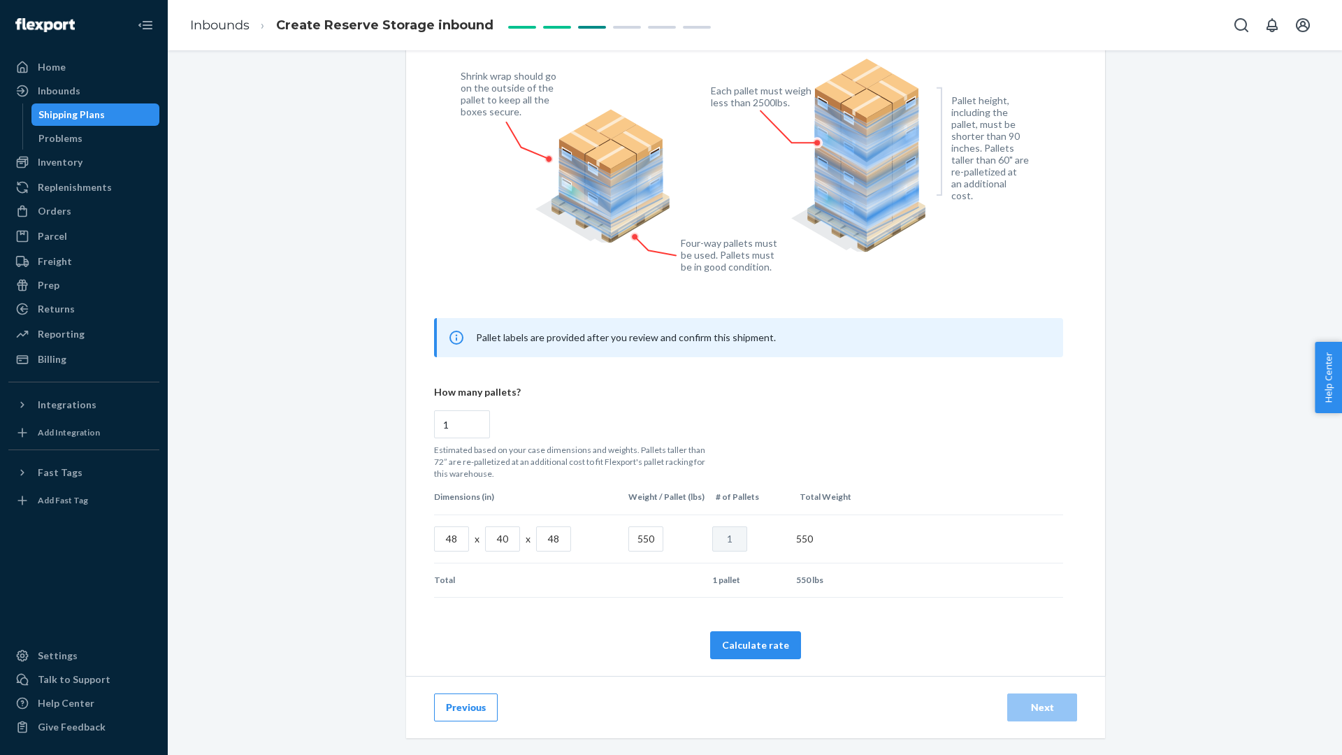
type input "4"
radio input "false"
type input "40"
click at [633, 450] on p "Estimated based on your case dimensions and weights. Pallets taller than 72” ar…" at bounding box center [574, 462] width 280 height 36
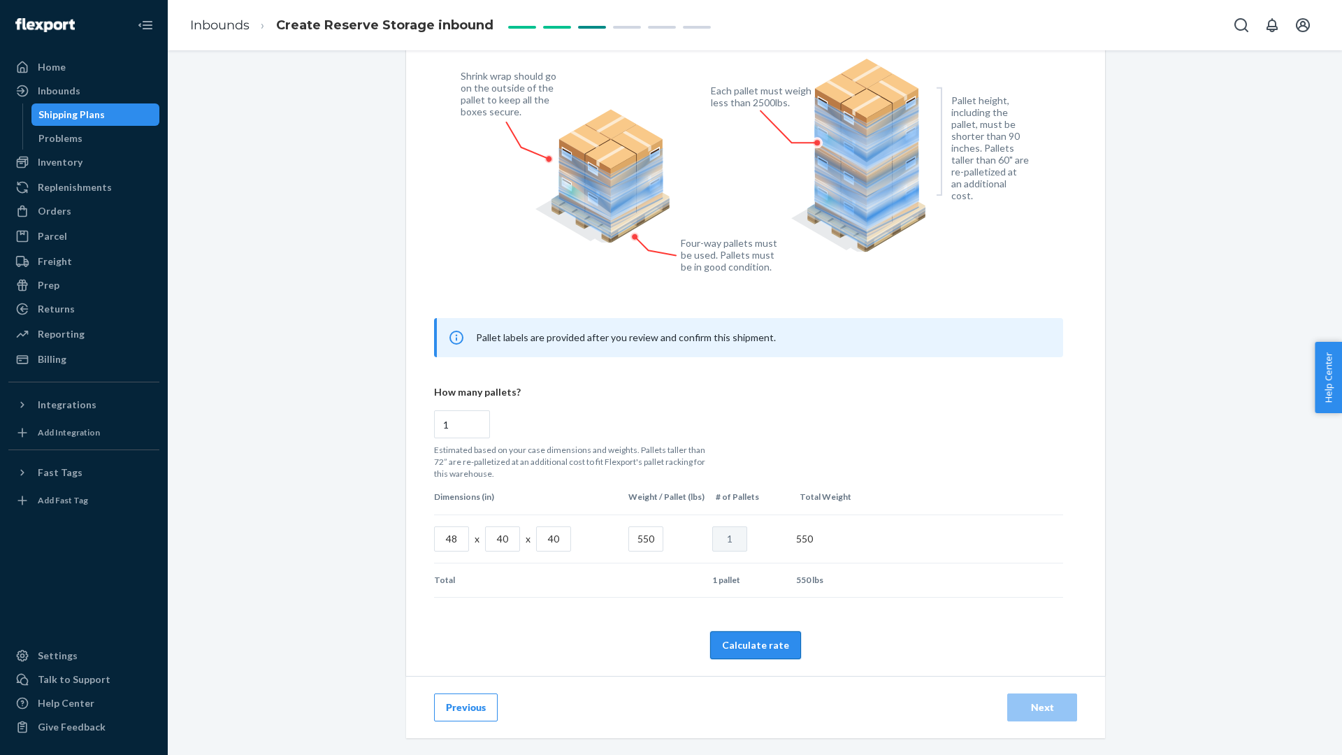
click at [760, 642] on button "Calculate rate" at bounding box center [755, 645] width 91 height 28
radio input "false"
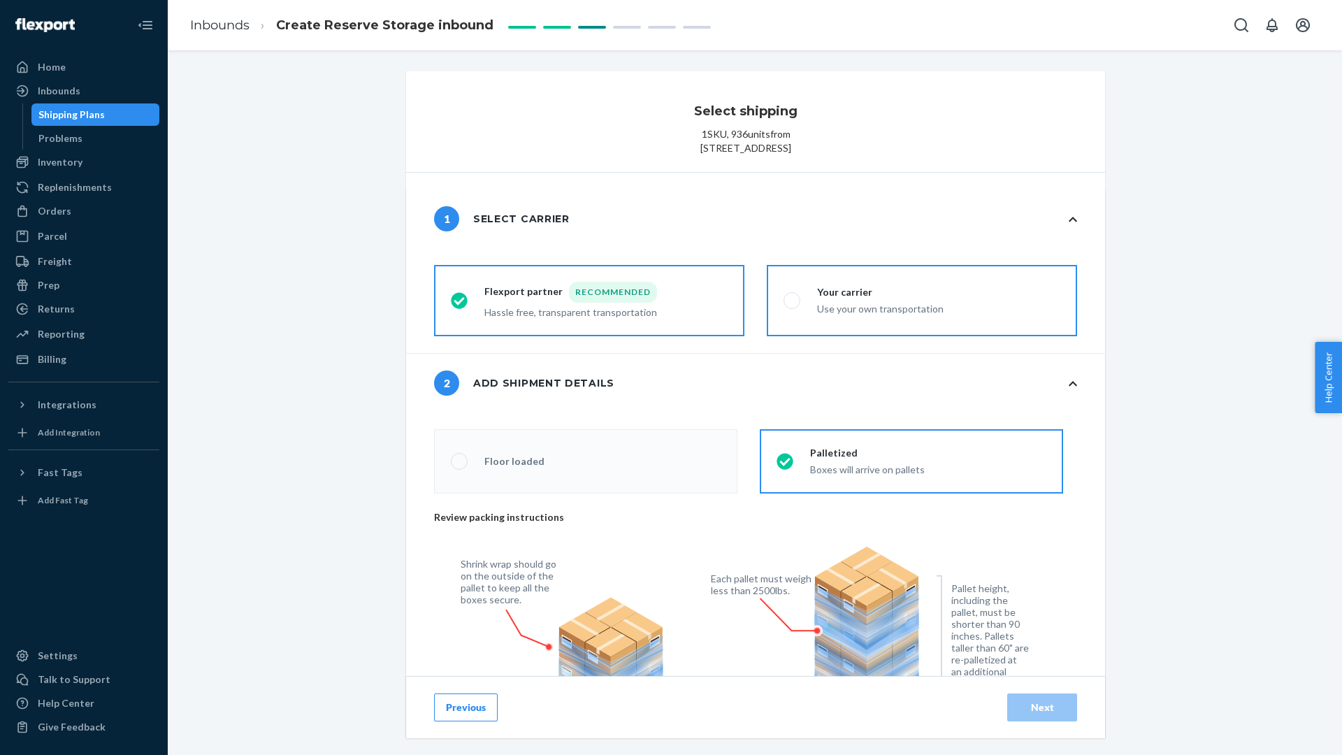
click at [895, 299] on div "Your carrier" at bounding box center [880, 292] width 127 height 14
click at [793, 303] on input "Your carrier Use your own transportation" at bounding box center [788, 300] width 9 height 9
radio input "true"
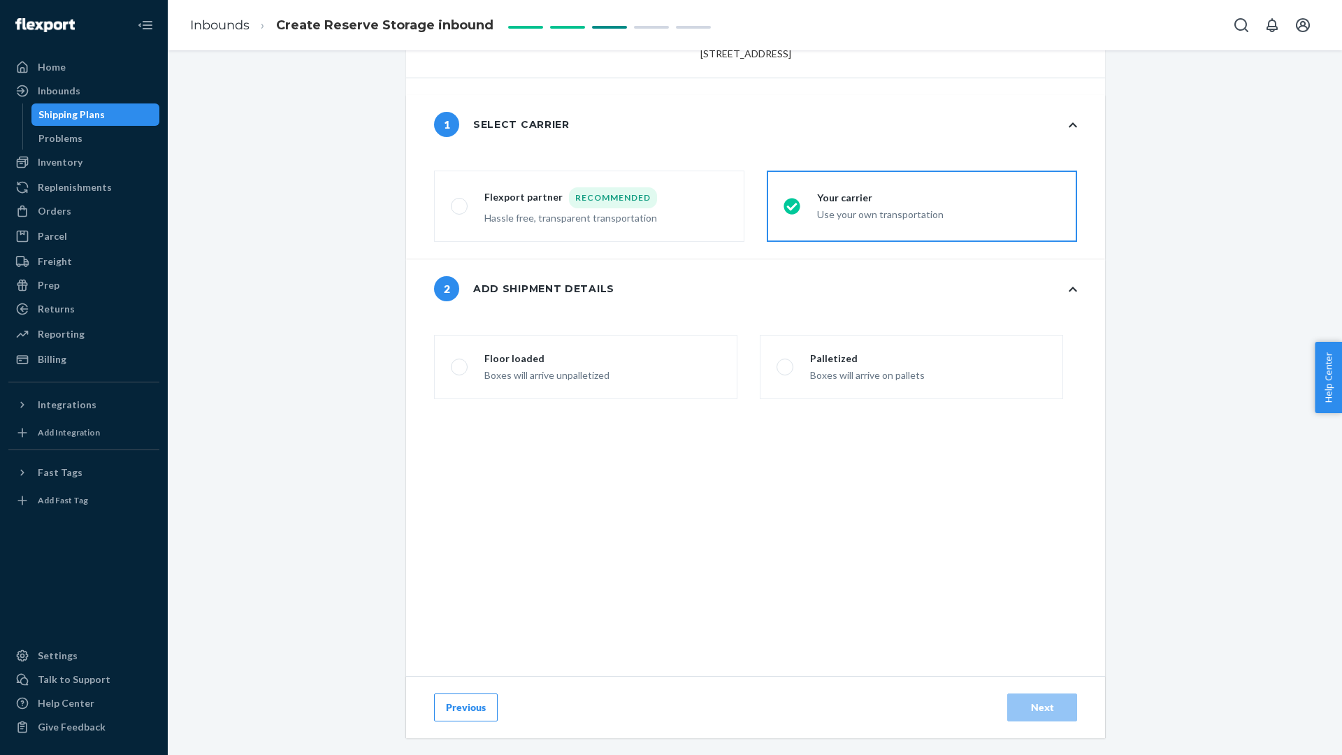
scroll to position [120, 0]
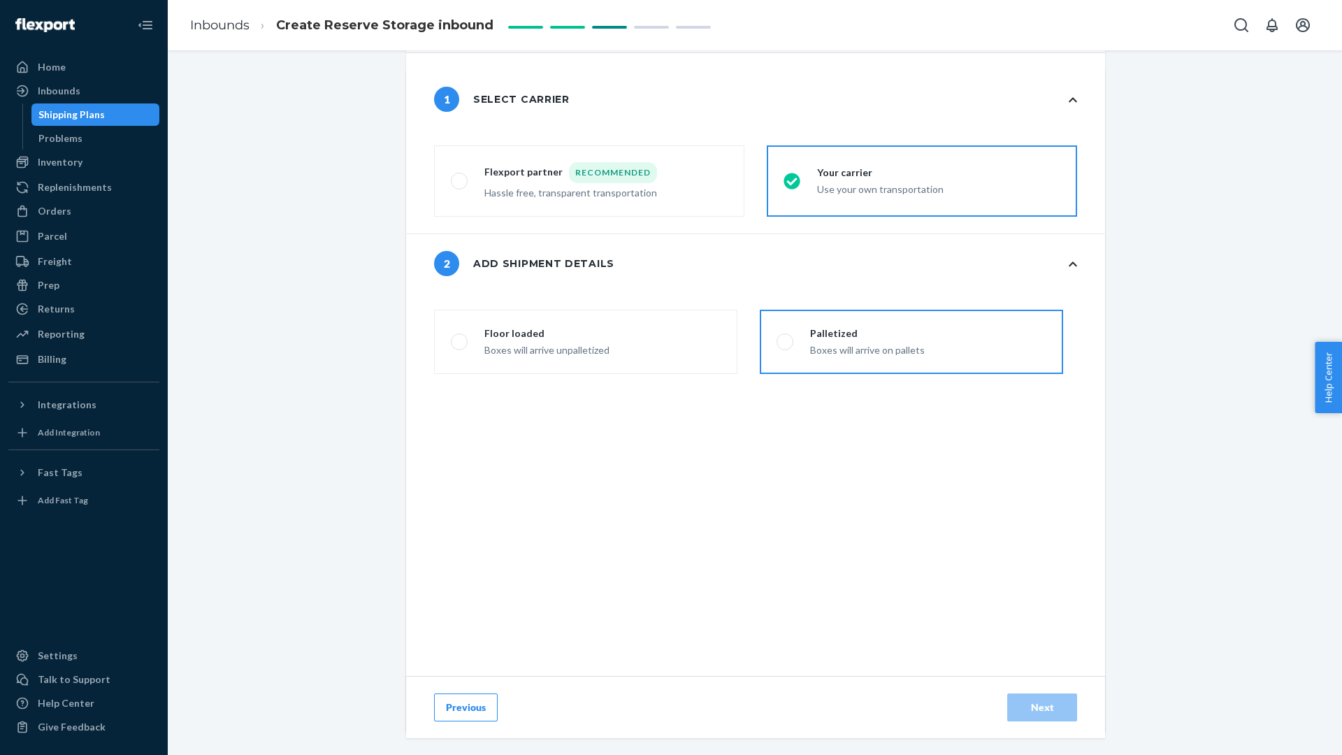
click at [881, 374] on label "Palletized Boxes will arrive on pallets" at bounding box center [911, 342] width 303 height 64
click at [786, 347] on input "Palletized Boxes will arrive on pallets" at bounding box center [781, 342] width 9 height 9
radio input "false"
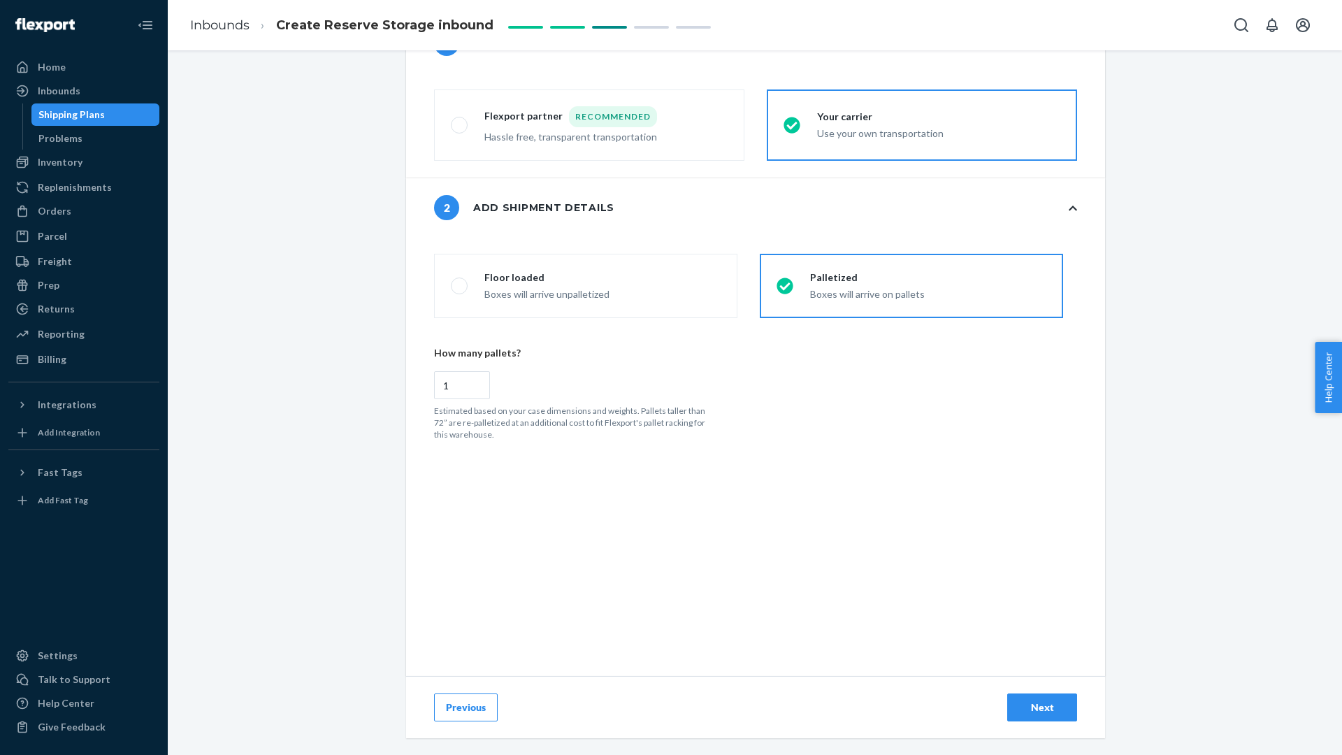
scroll to position [0, 0]
click at [1060, 708] on div "Next" at bounding box center [1042, 707] width 46 height 14
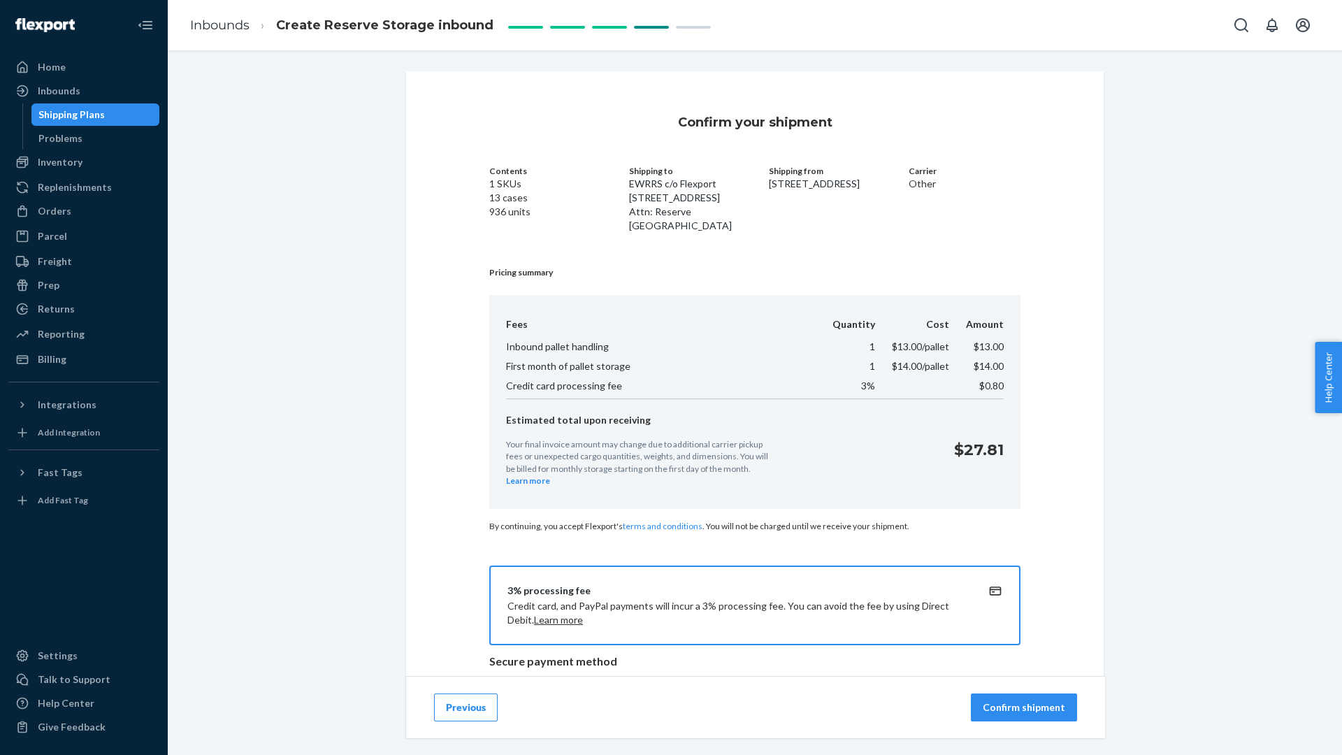
click at [476, 703] on button "Previous" at bounding box center [466, 708] width 64 height 28
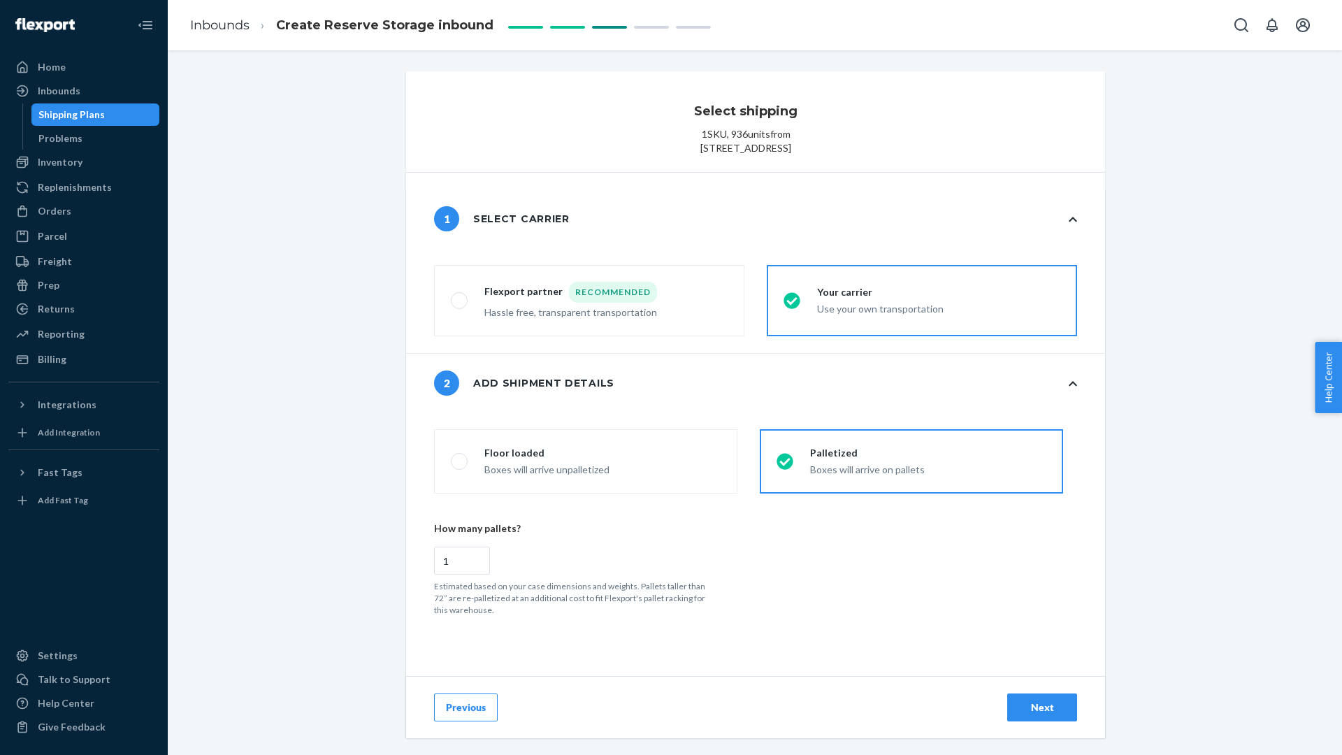
radio input "false"
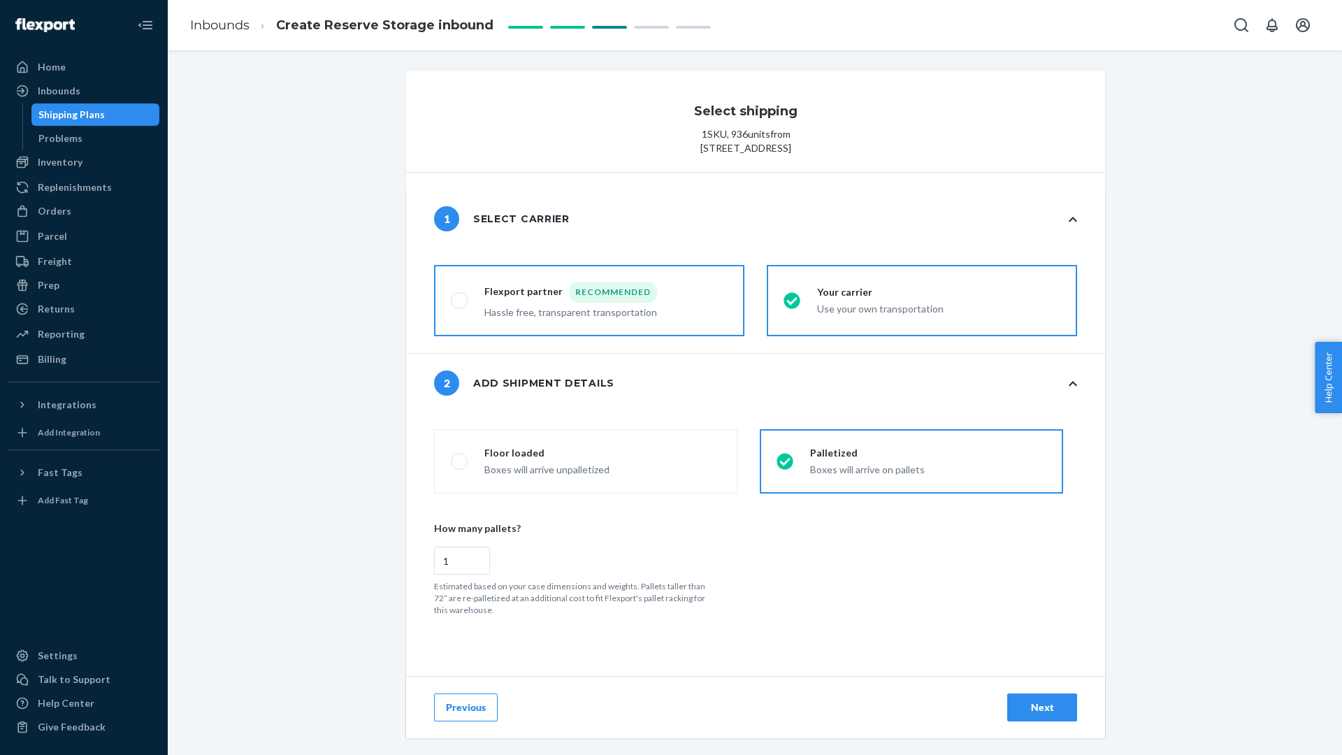
click at [620, 303] on div "Recommended" at bounding box center [613, 292] width 88 height 21
click at [460, 306] on input "Flexport partner Recommended Hassle free, transparent transportation" at bounding box center [455, 300] width 9 height 9
radio input "true"
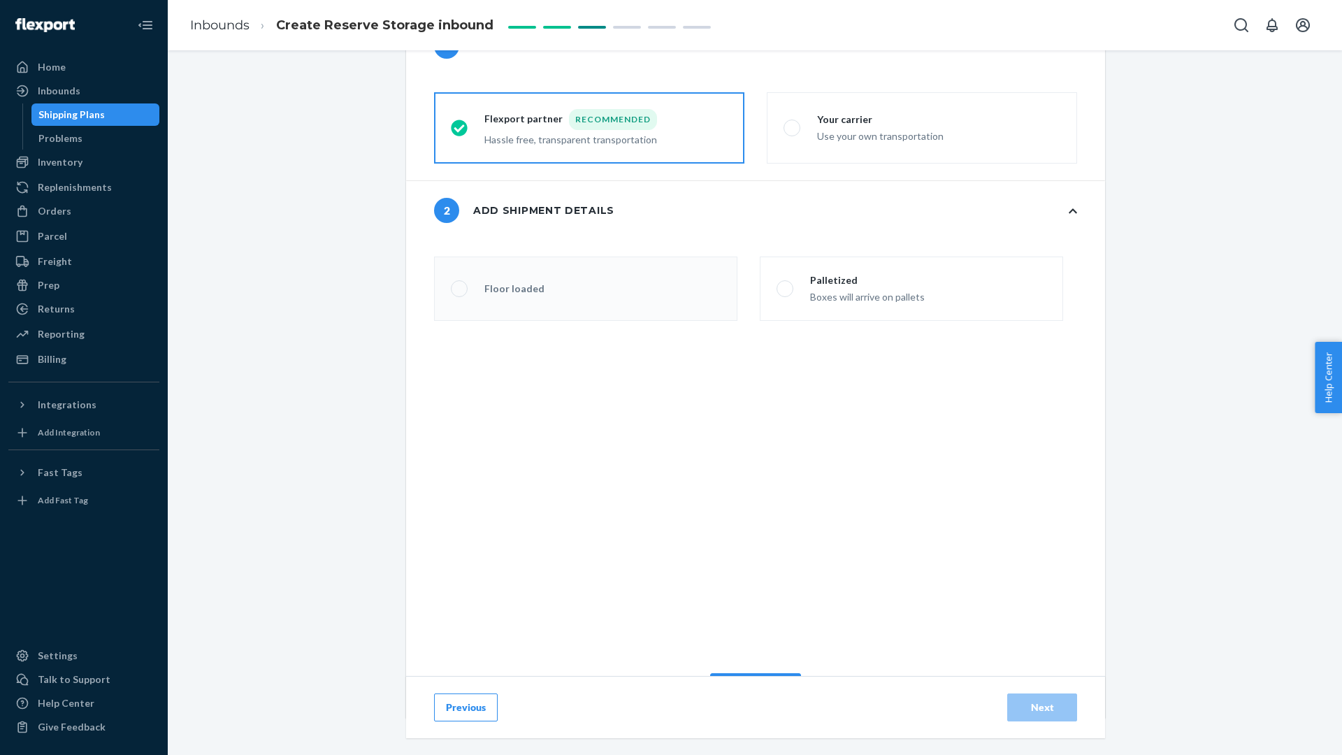
scroll to position [173, 0]
click at [897, 304] on div "Boxes will arrive on pallets" at bounding box center [867, 295] width 115 height 17
click at [786, 294] on input "Palletized Boxes will arrive on pallets" at bounding box center [781, 289] width 9 height 9
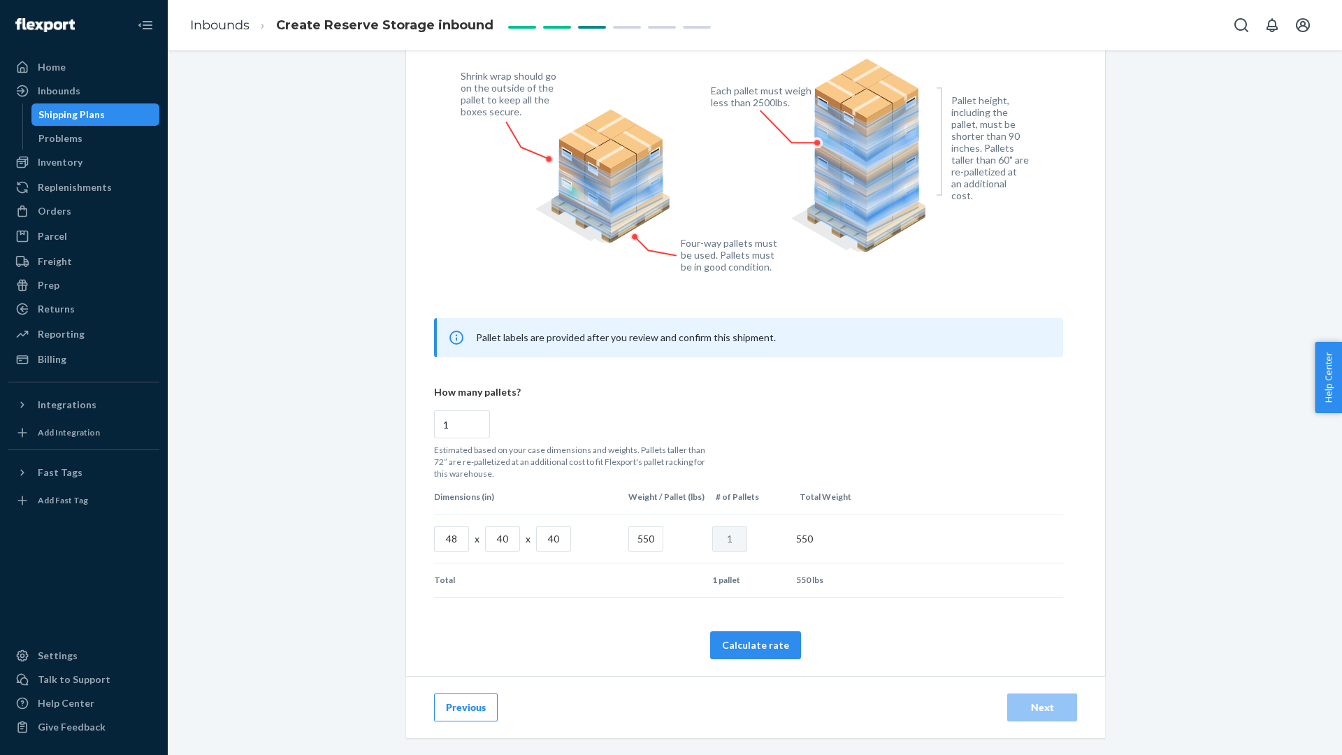
scroll to position [501, 0]
click at [649, 539] on input "550" at bounding box center [645, 538] width 35 height 25
radio input "true"
type input "6"
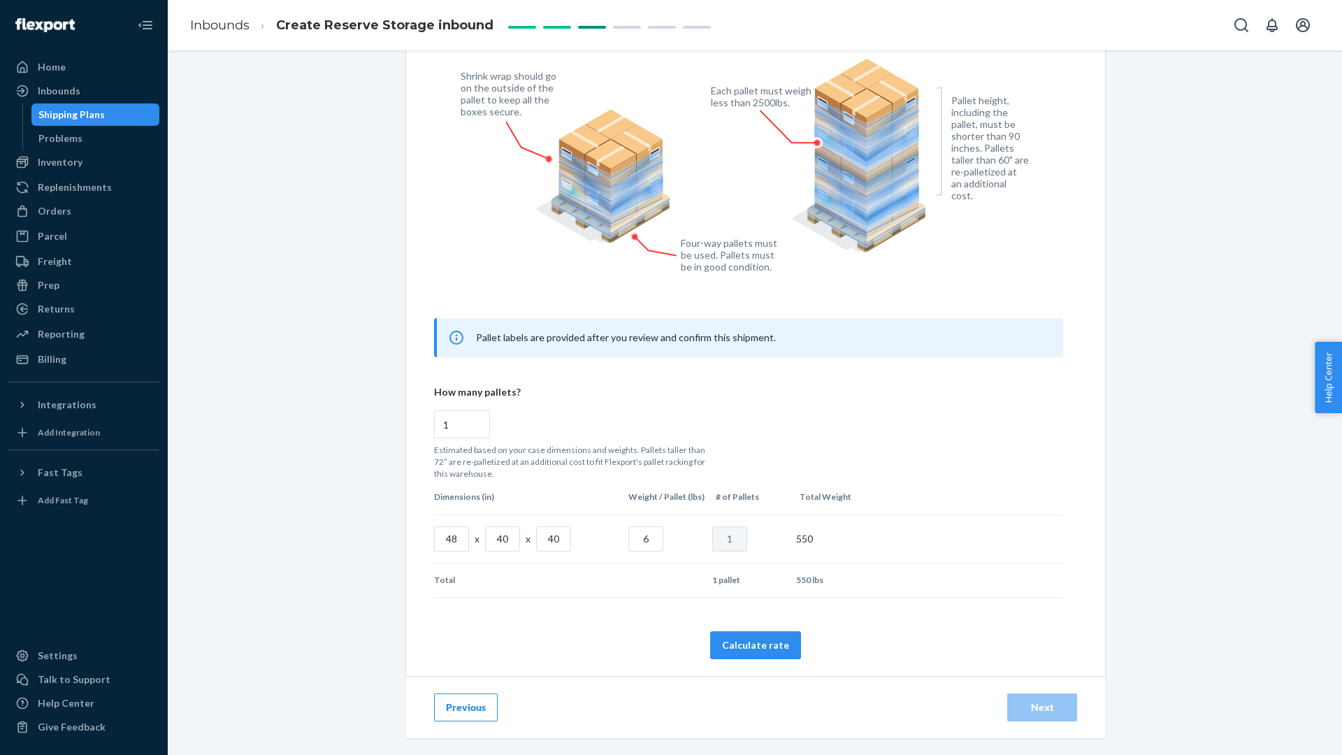
radio input "false"
type input "60"
radio input "false"
type input "600"
click at [956, 479] on div "Estimated based on your case dimensions and weights. Pallets taller than 72” ar…" at bounding box center [748, 462] width 629 height 36
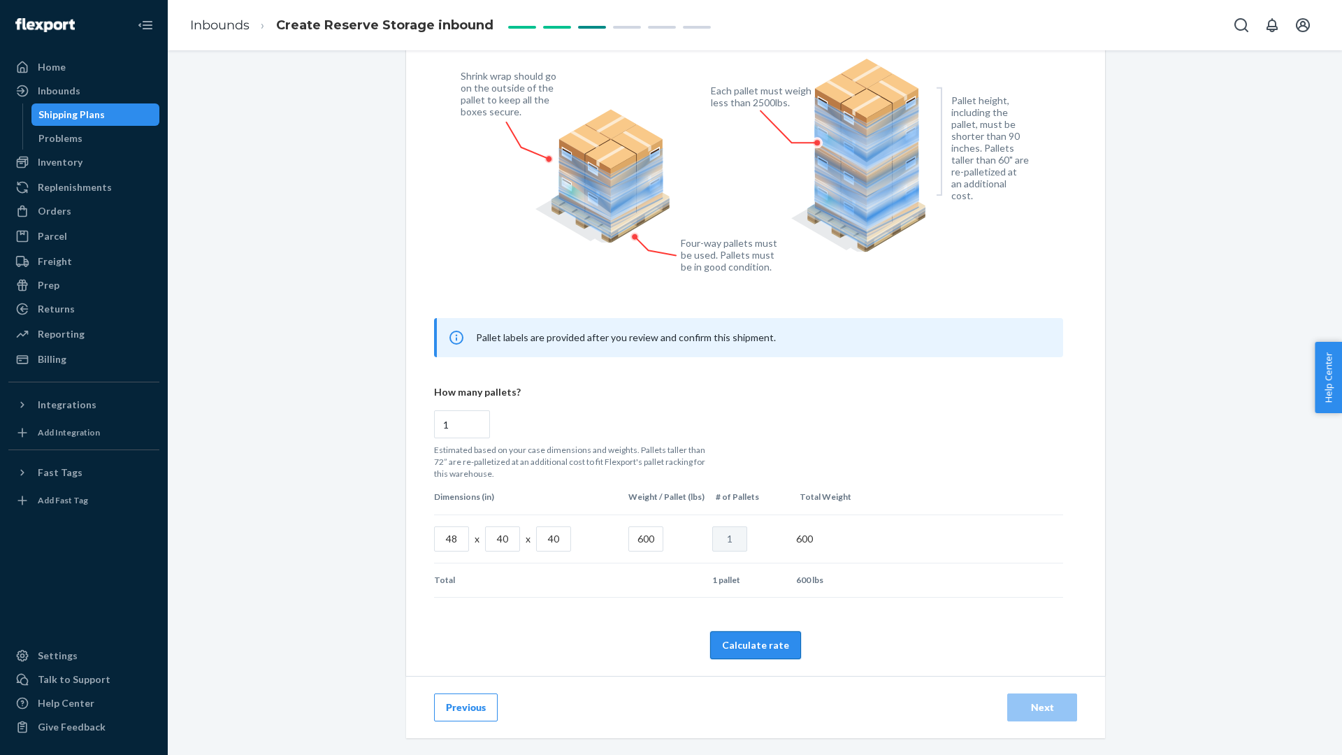
click at [762, 654] on button "Calculate rate" at bounding box center [755, 645] width 91 height 28
radio input "false"
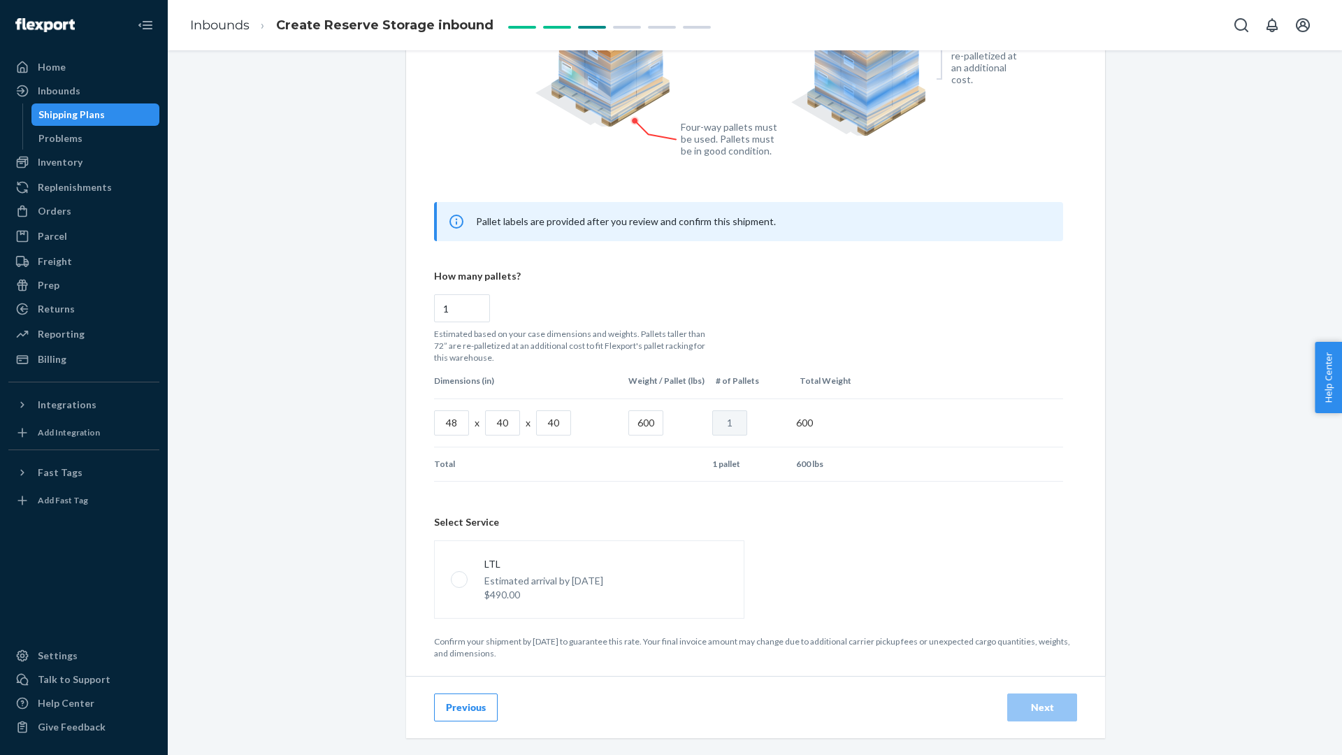
scroll to position [617, 0]
click at [628, 574] on label "LTL Estimated arrival by [DATE] $490.00" at bounding box center [589, 579] width 310 height 78
click at [460, 575] on input "LTL Estimated arrival by [DATE] $490.00" at bounding box center [455, 579] width 9 height 9
radio input "true"
radio input "false"
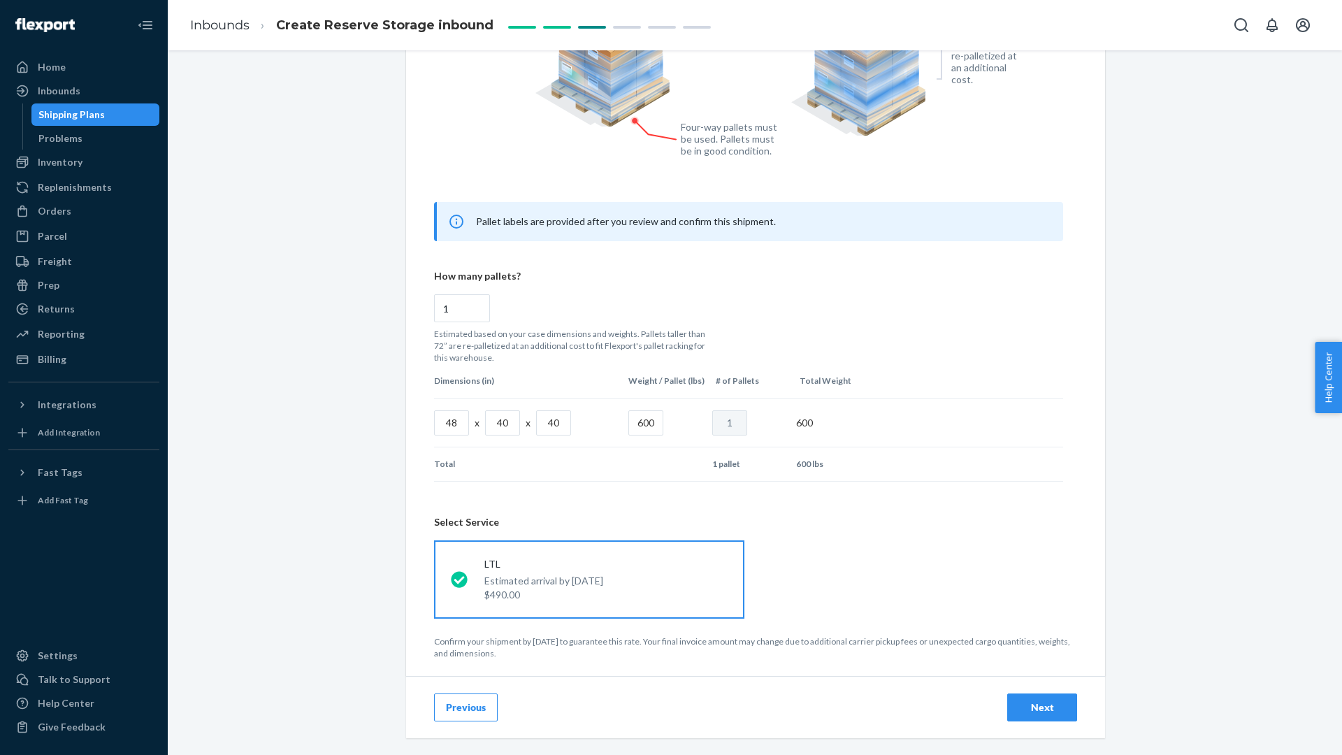
click at [1052, 703] on div "Next" at bounding box center [1042, 707] width 46 height 14
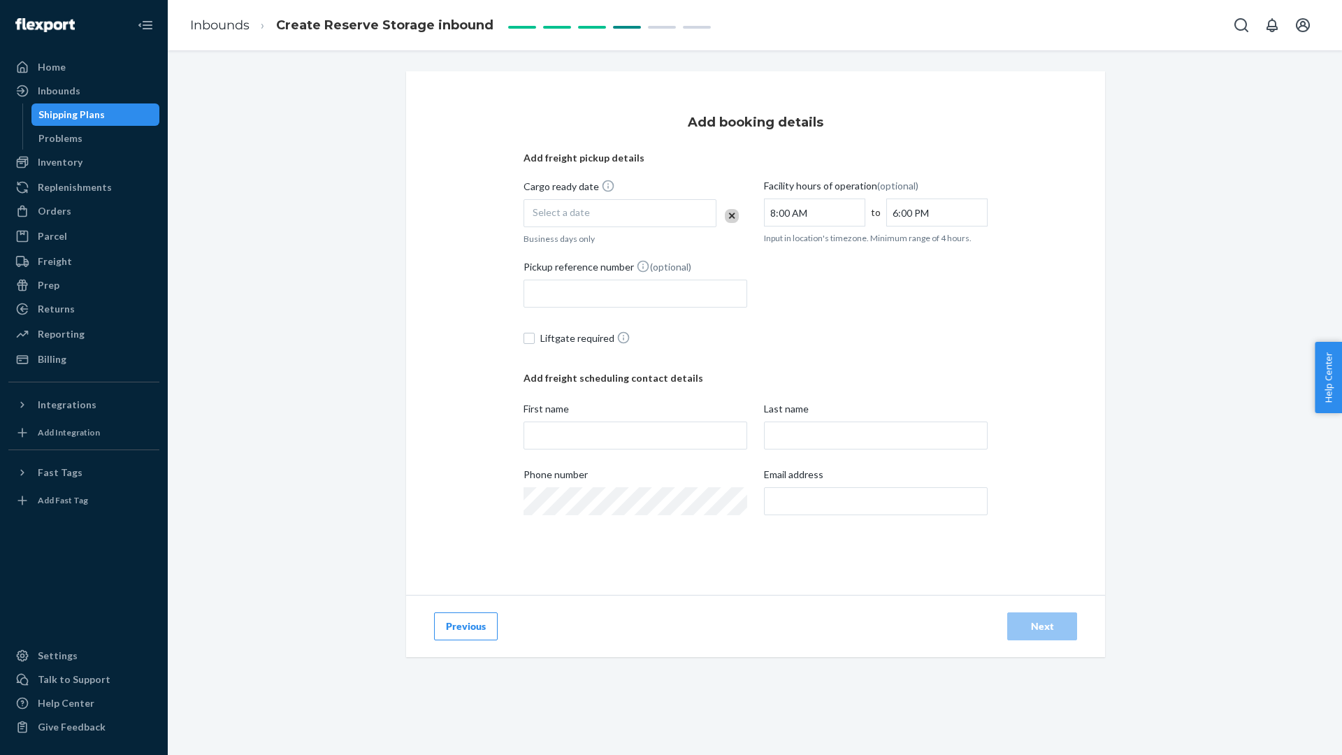
click at [649, 204] on div "Select a date" at bounding box center [620, 213] width 193 height 28
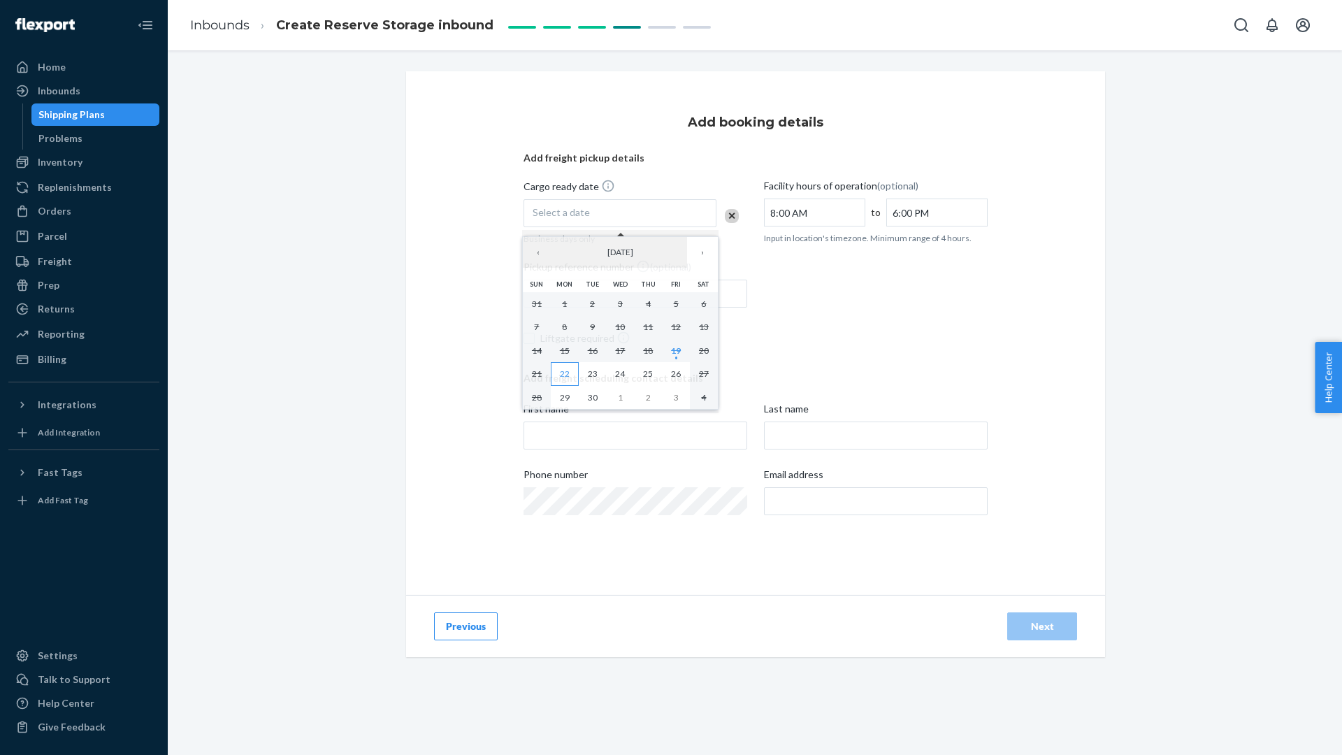
click at [562, 373] on abbr "22" at bounding box center [565, 373] width 10 height 10
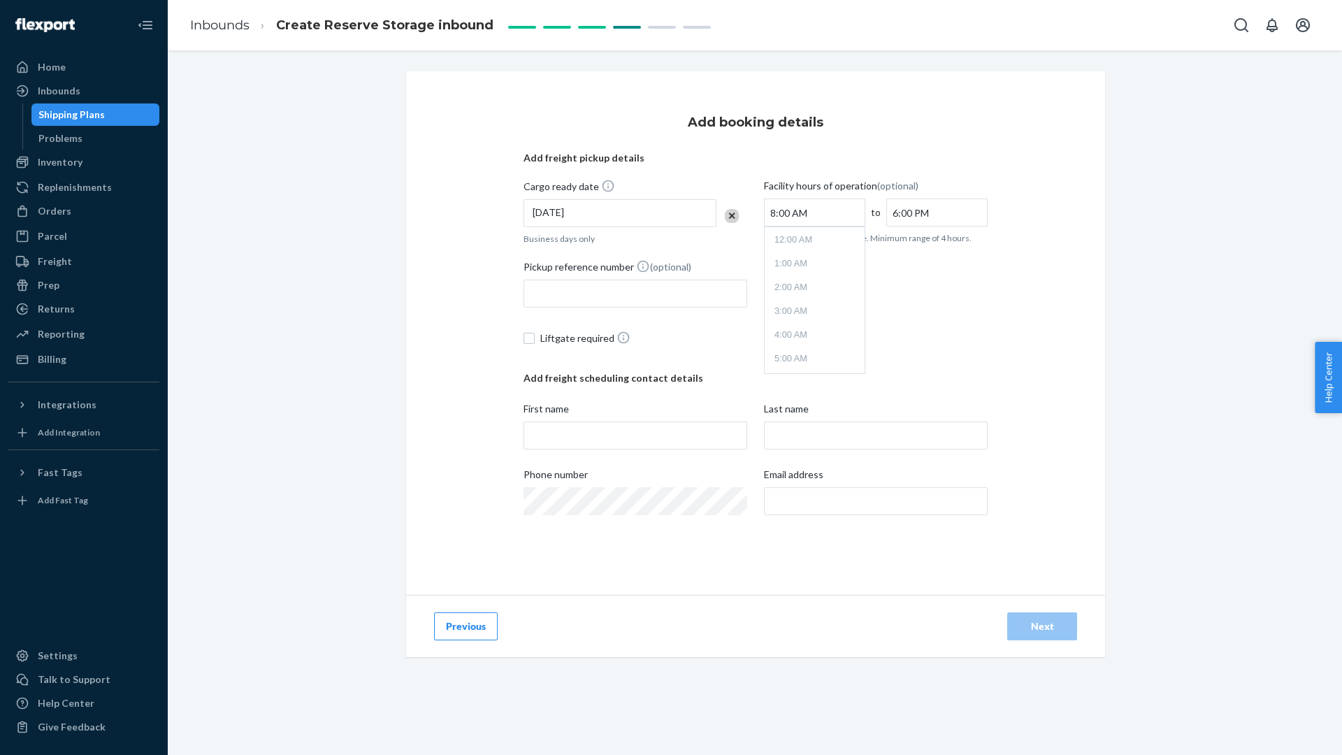
scroll to position [130, 0]
click at [818, 340] on li "10:00 AM" at bounding box center [815, 348] width 94 height 21
type input "10:00 AM"
click at [935, 215] on input "6:00 PM" at bounding box center [936, 213] width 101 height 28
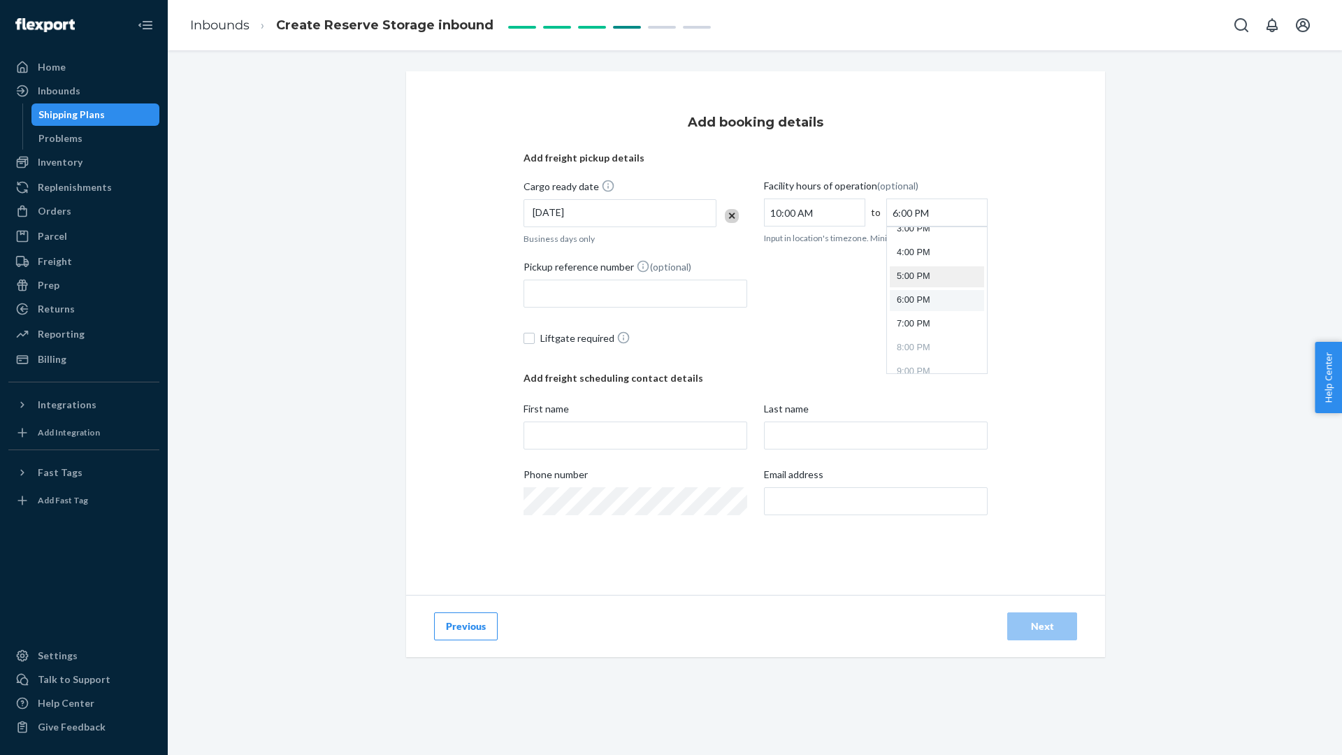
click at [923, 273] on li "5:00 PM" at bounding box center [937, 276] width 94 height 21
type input "5:00 PM"
click at [477, 315] on div "Add booking details Add freight pickup details Cargo ready date [DATE] Business…" at bounding box center [755, 333] width 699 height 524
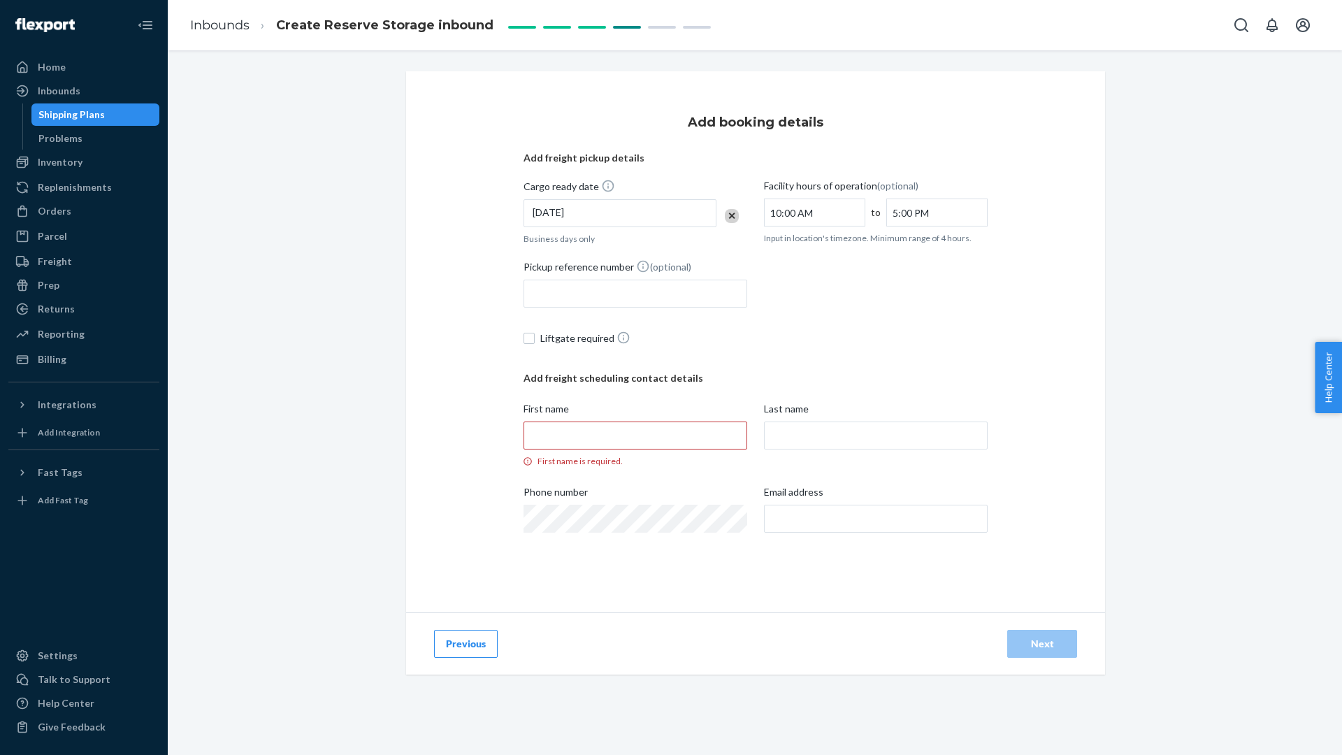
click at [817, 334] on div "Liftgate required" at bounding box center [756, 341] width 464 height 31
click at [750, 361] on div "Add freight pickup details Cargo ready date [DATE] Business days only Facility …" at bounding box center [756, 351] width 464 height 400
click at [455, 349] on div "Add booking details Add freight pickup details Cargo ready date [DATE] Business…" at bounding box center [755, 341] width 699 height 541
click at [1037, 338] on div "Add booking details Add freight pickup details Cargo ready date [DATE] Business…" at bounding box center [755, 341] width 699 height 541
